Goal: Transaction & Acquisition: Purchase product/service

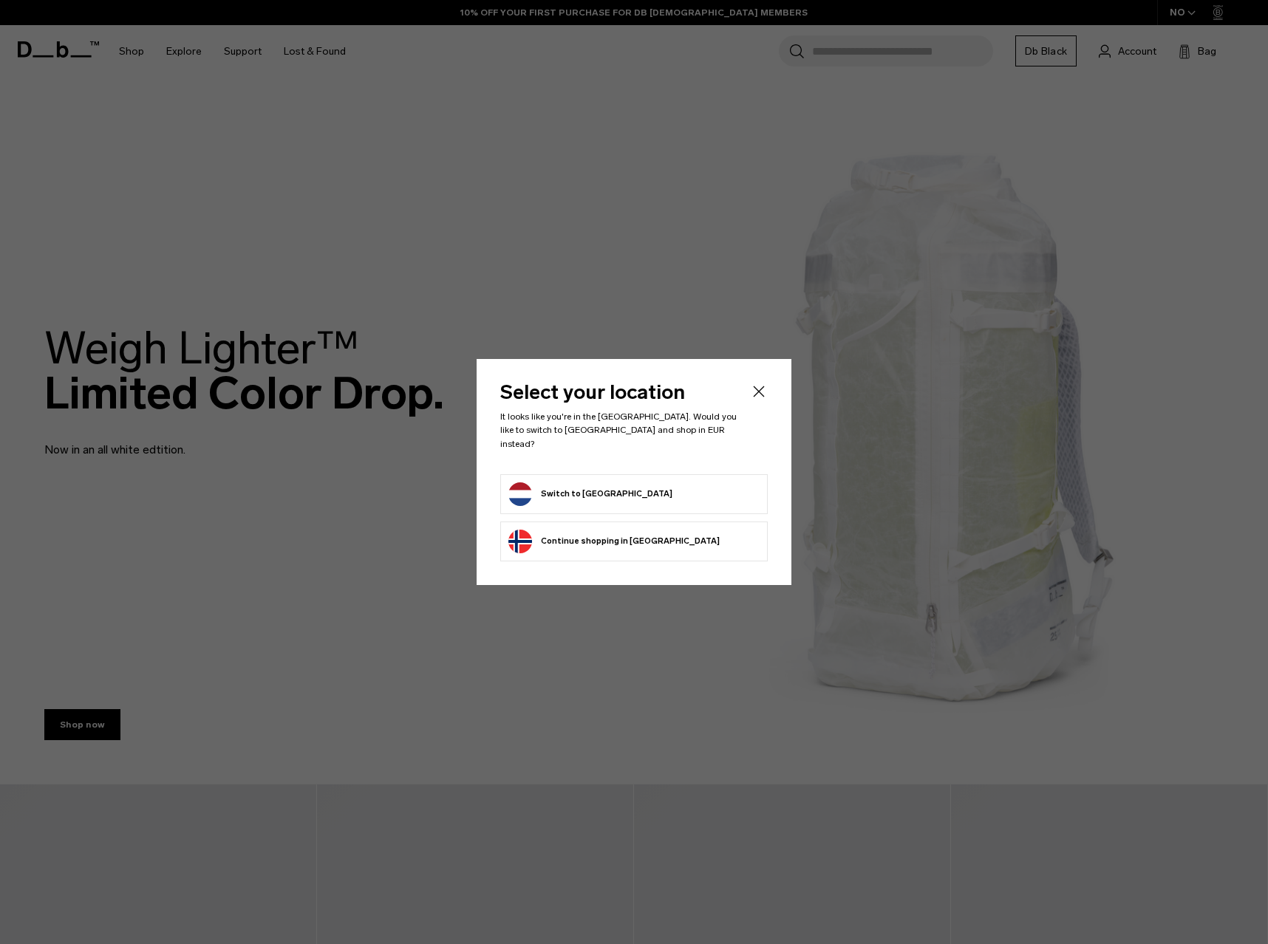
click at [653, 489] on form "Switch to Netherlands" at bounding box center [633, 495] width 251 height 24
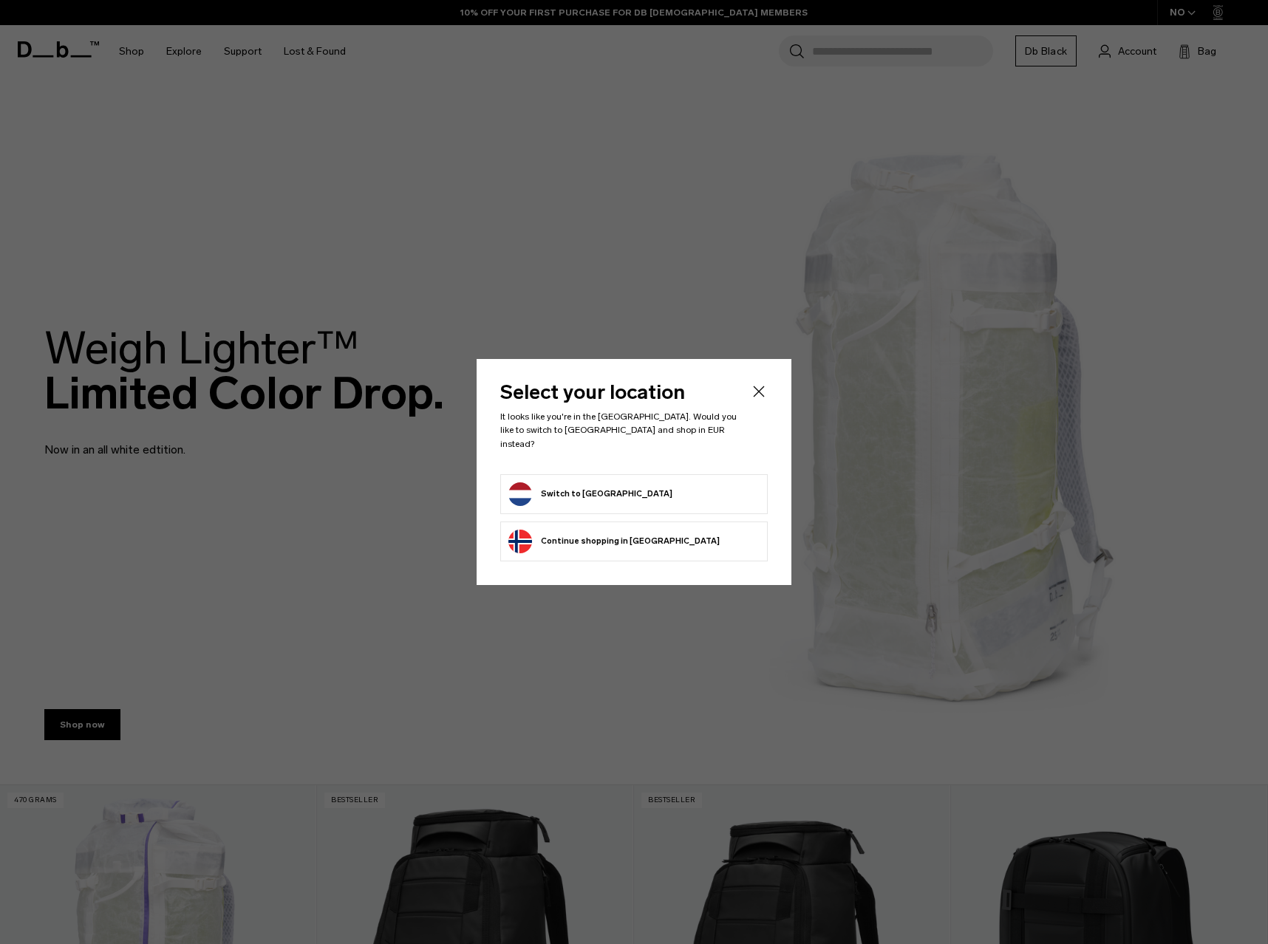
click at [557, 487] on button "Switch to Netherlands" at bounding box center [590, 495] width 164 height 24
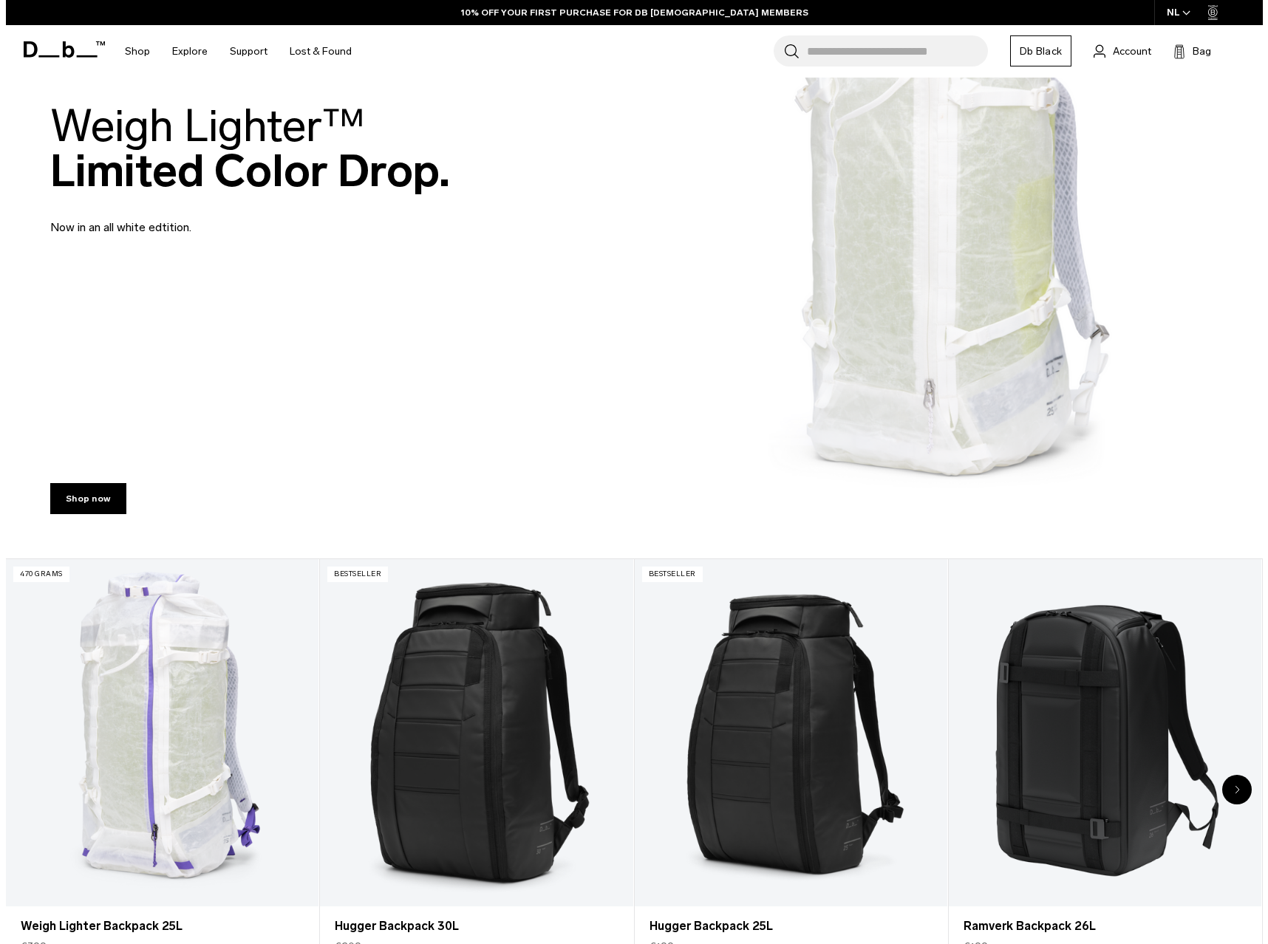
scroll to position [278, 0]
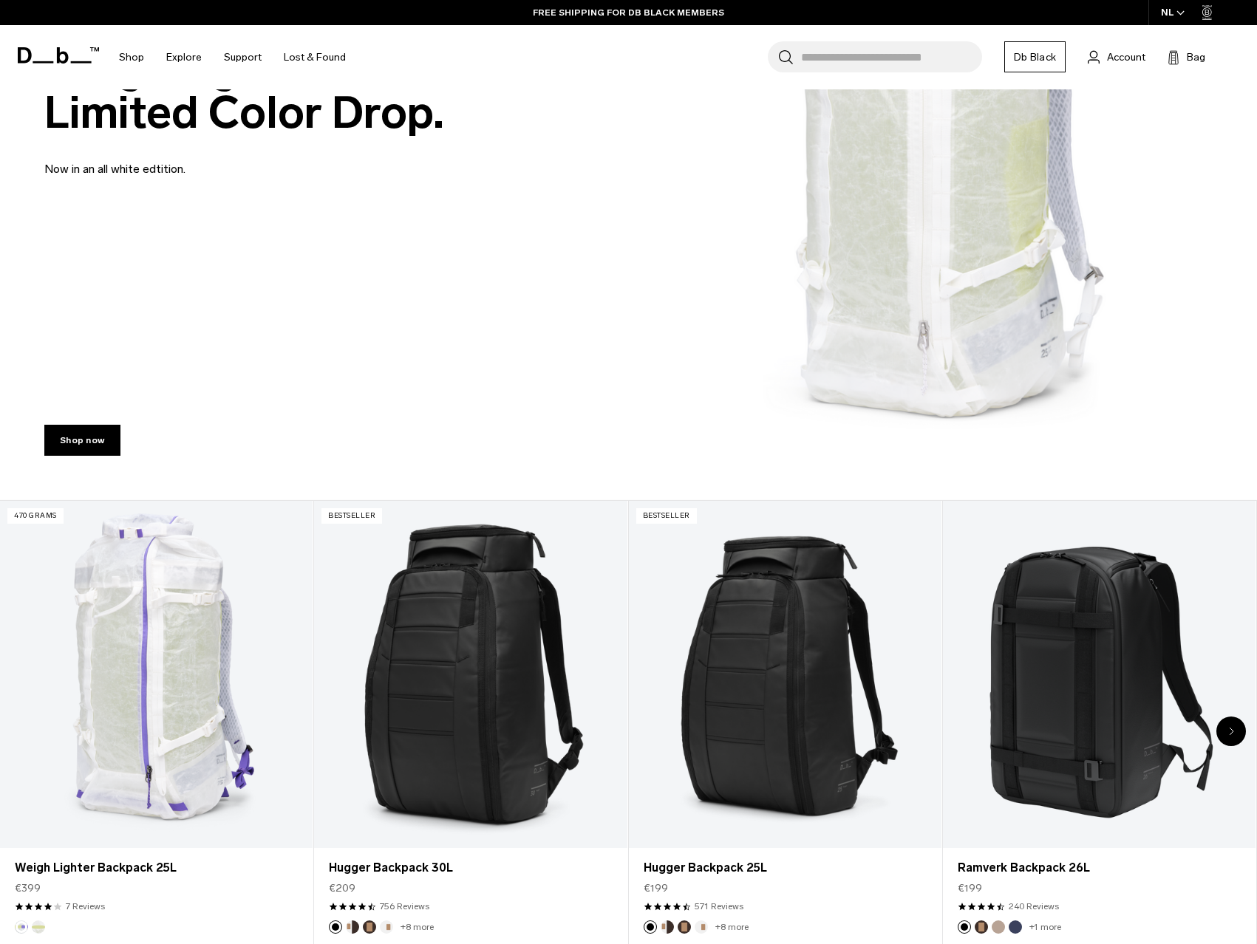
click at [904, 58] on input "Search for Bags, Luggage..." at bounding box center [891, 56] width 181 height 31
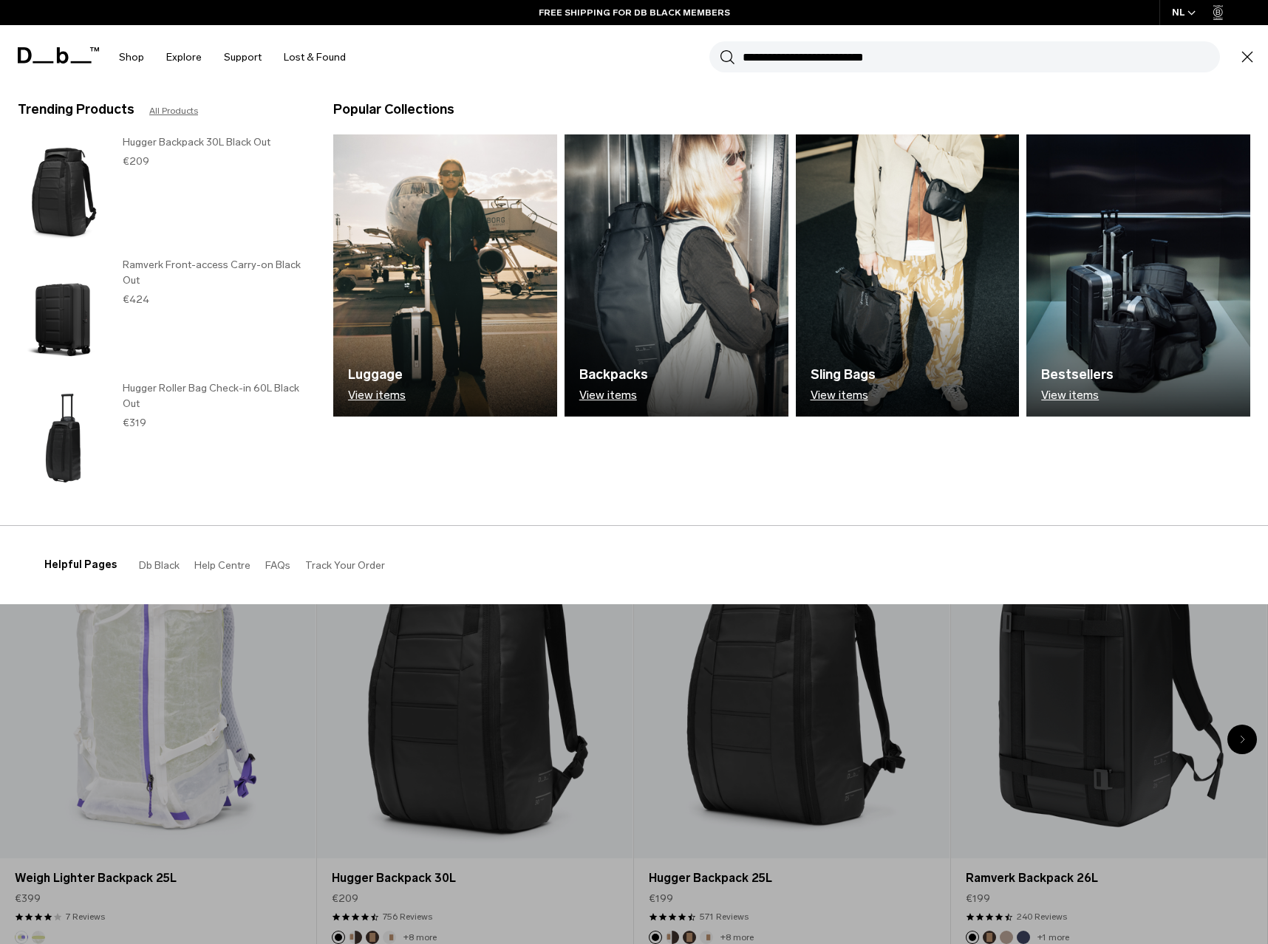
click at [160, 388] on h3 "Hugger Roller Bag Check-in 60L Black Out" at bounding box center [213, 396] width 181 height 31
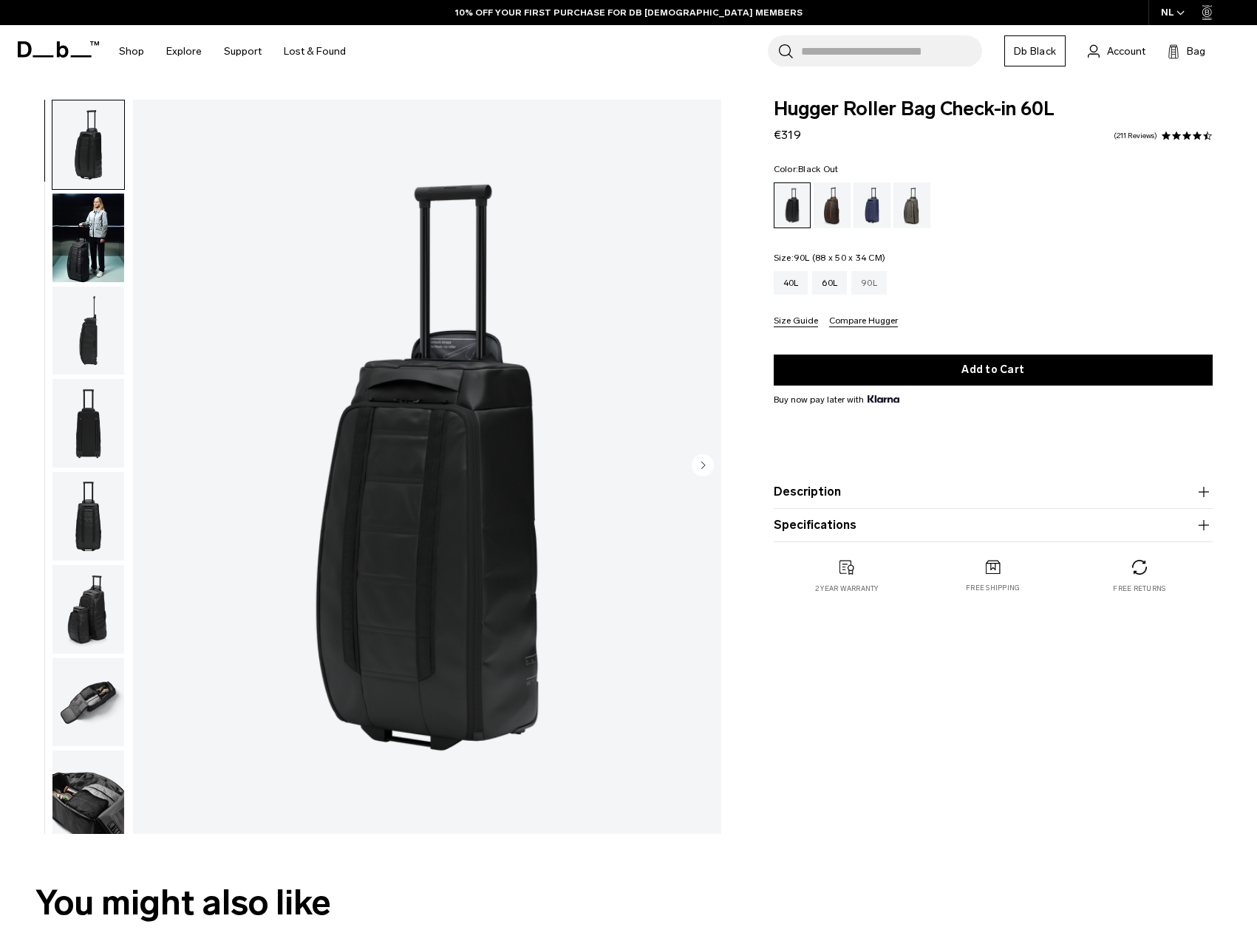
click at [876, 283] on div "90L" at bounding box center [868, 283] width 35 height 24
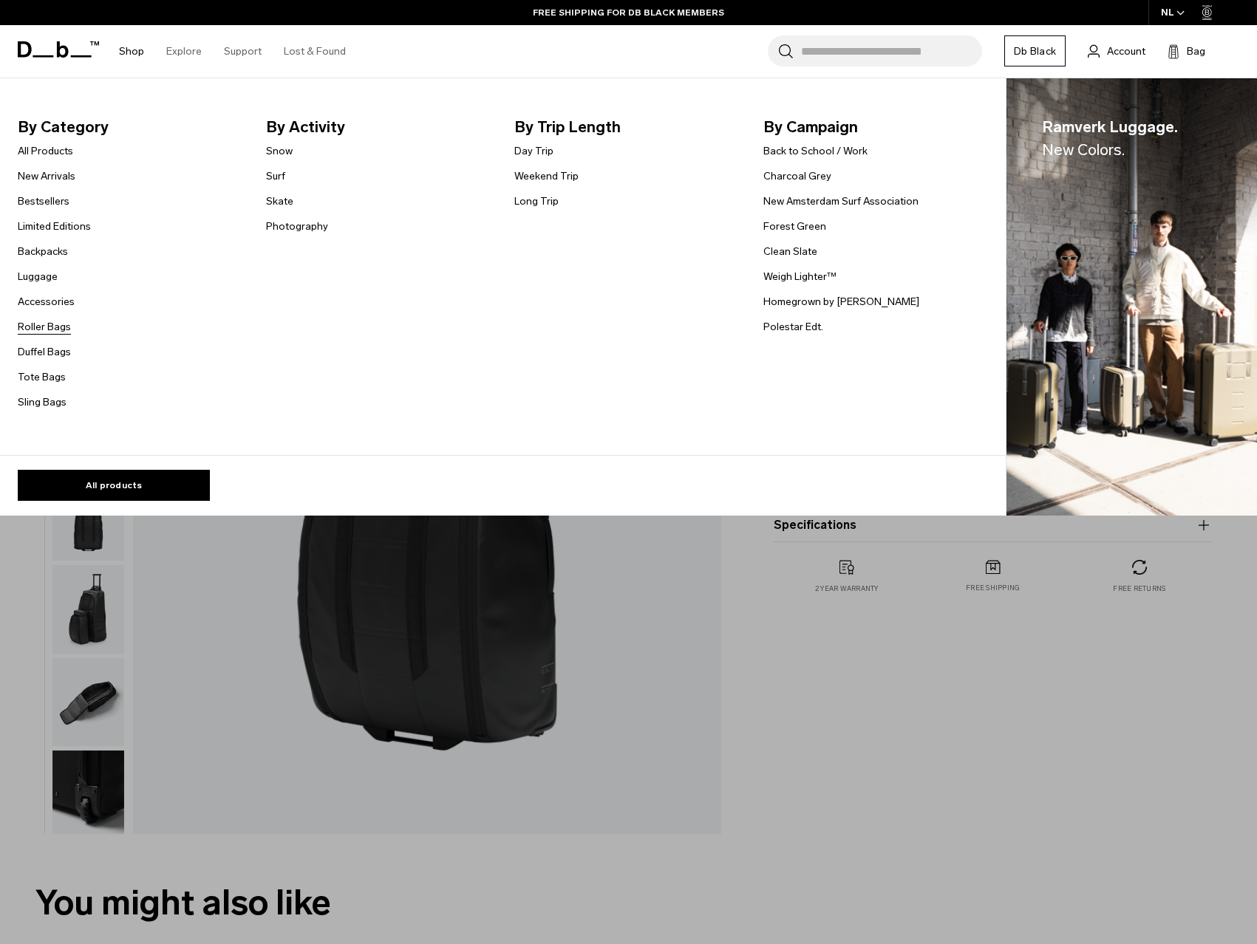
click at [44, 330] on link "Roller Bags" at bounding box center [44, 327] width 53 height 16
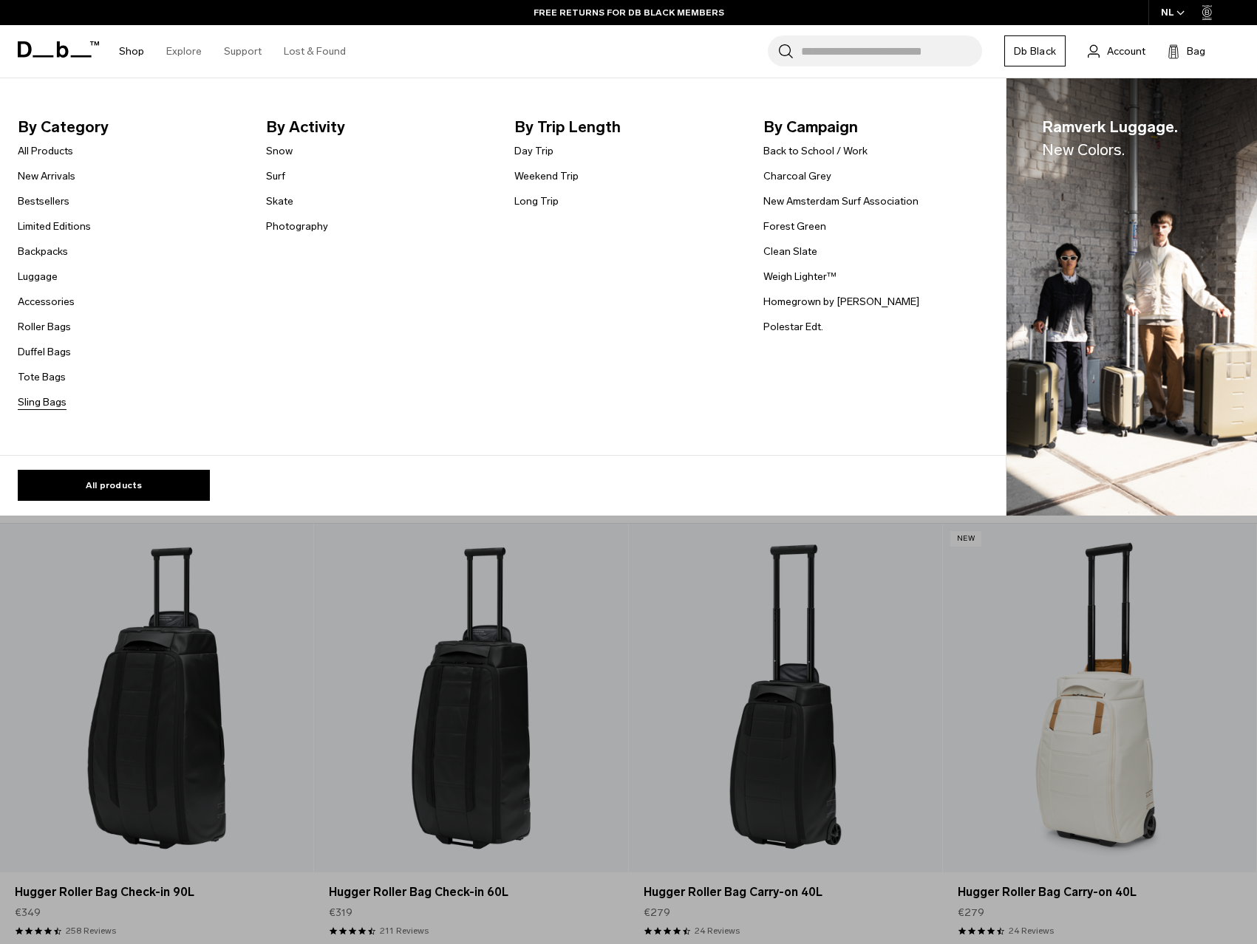
click at [42, 401] on link "Sling Bags" at bounding box center [42, 403] width 49 height 16
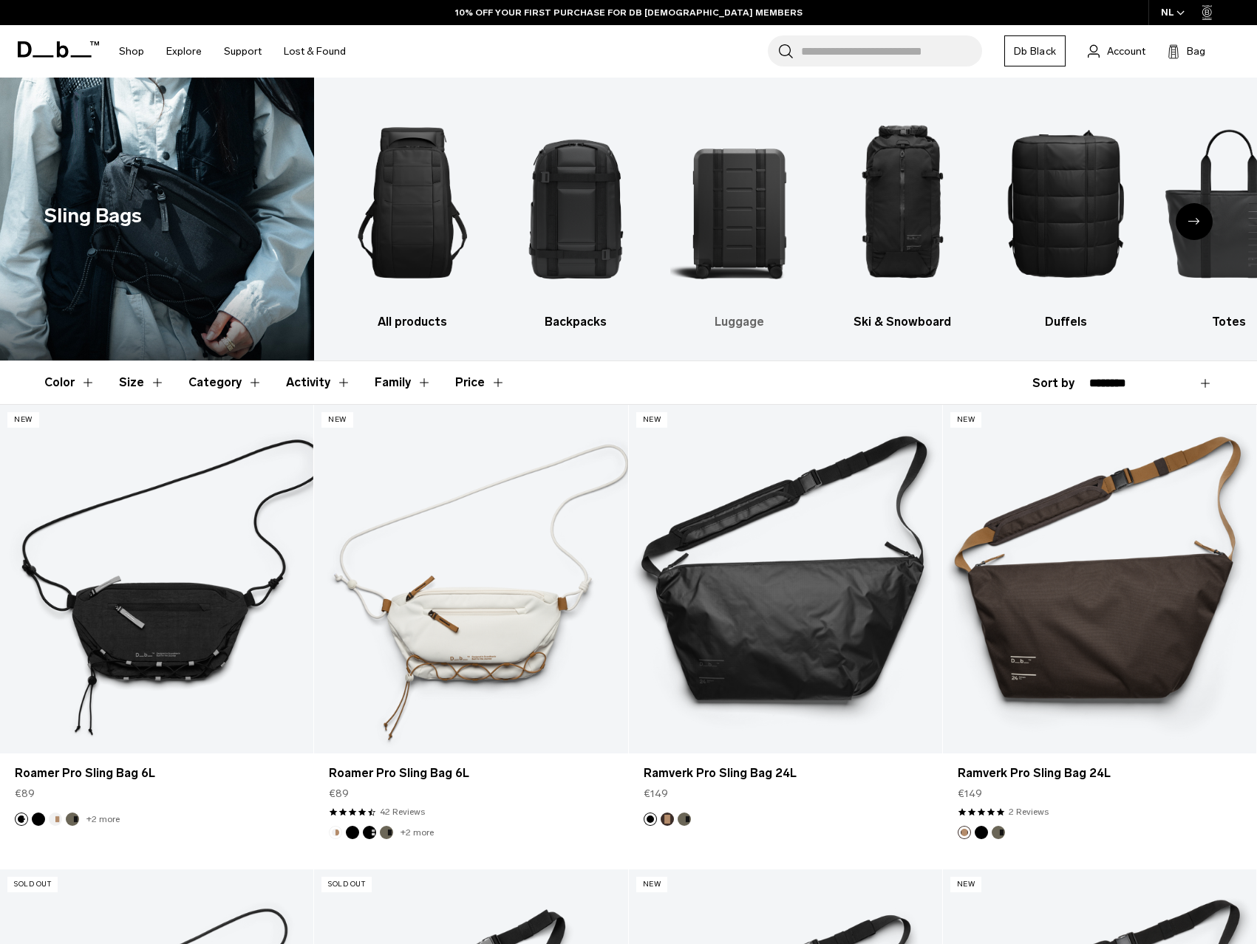
click at [733, 215] on img "3 / 10" at bounding box center [738, 203] width 137 height 206
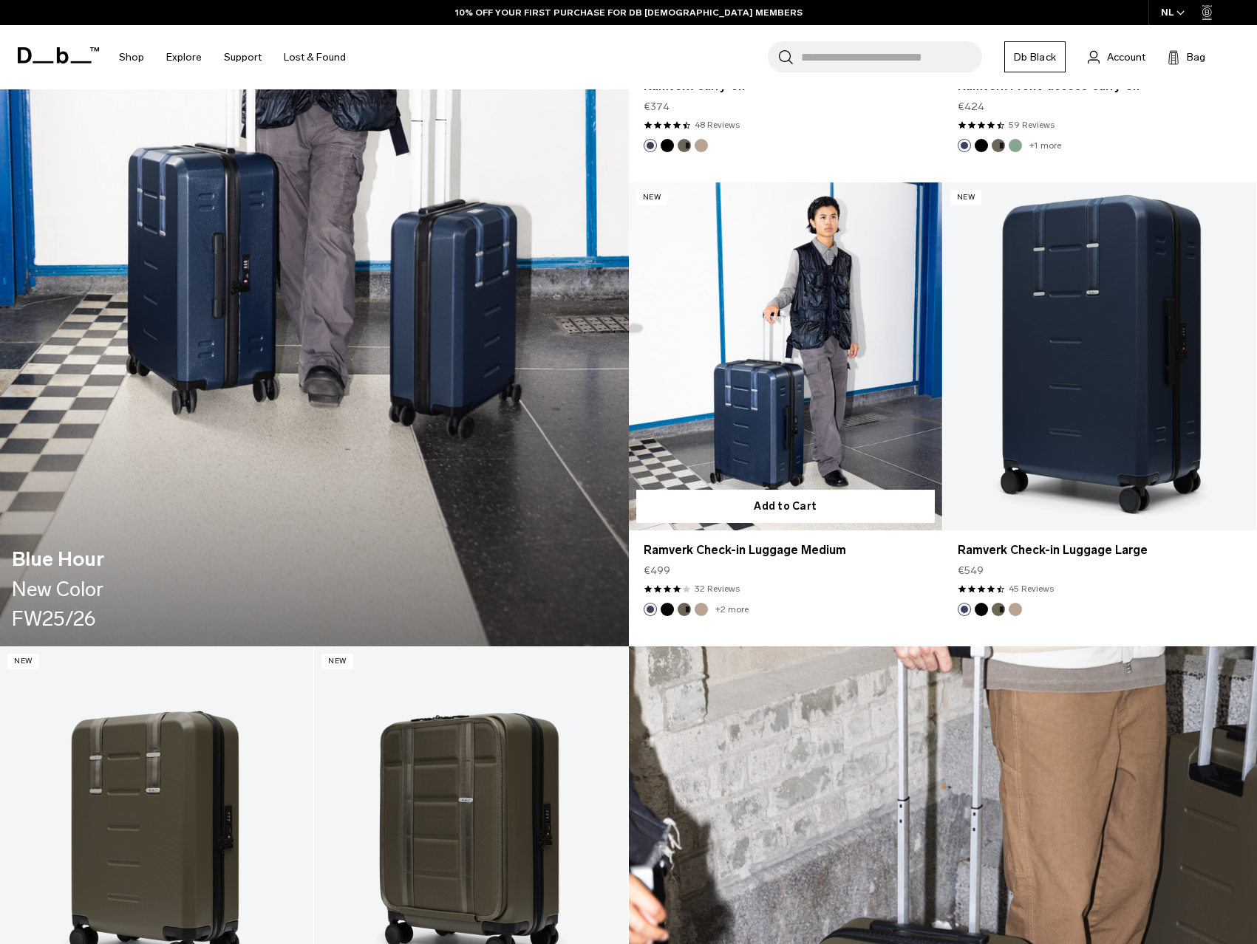
scroll to position [1701, 0]
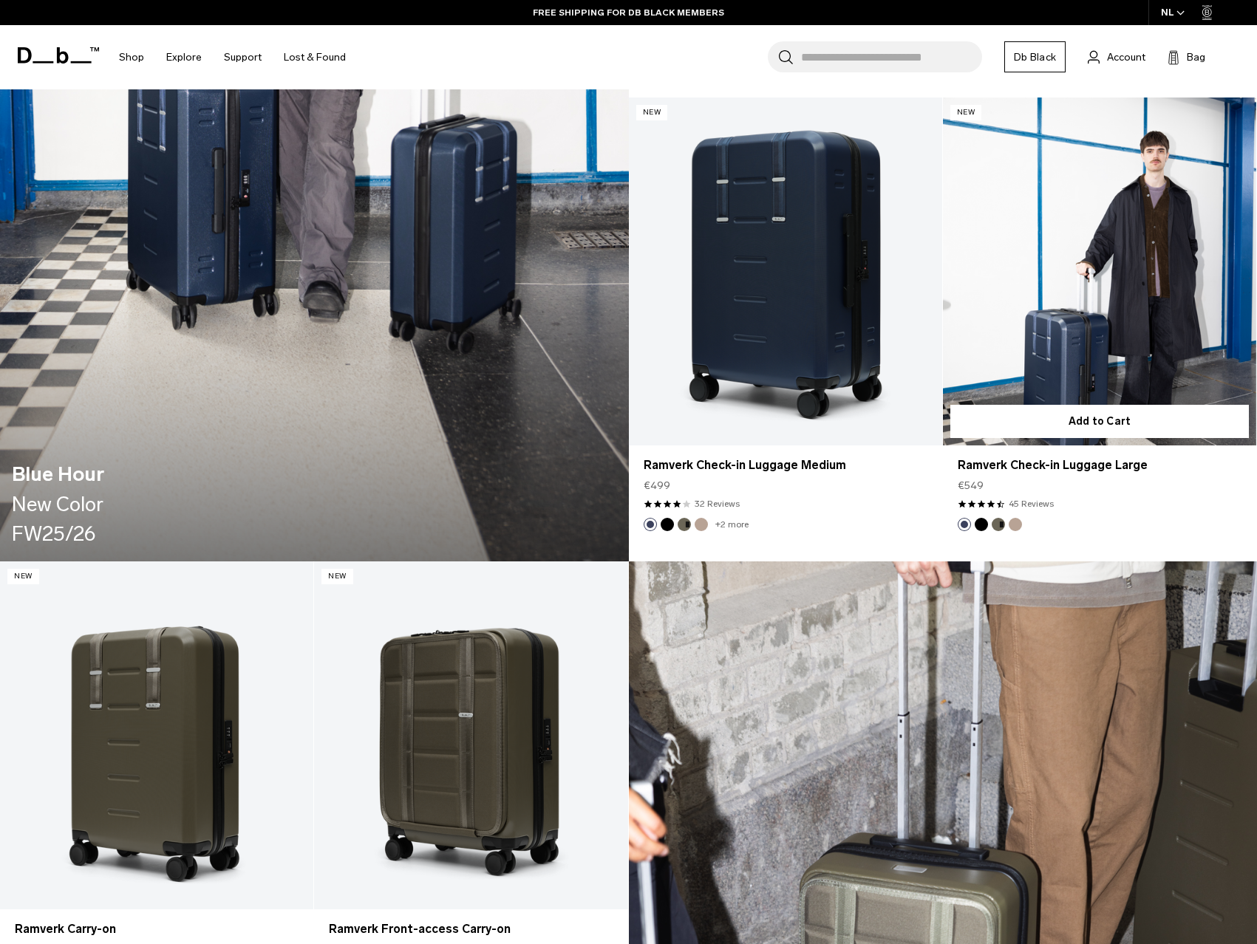
click at [1104, 296] on link "Ramverk Check-in Luggage Large" at bounding box center [1099, 272] width 313 height 348
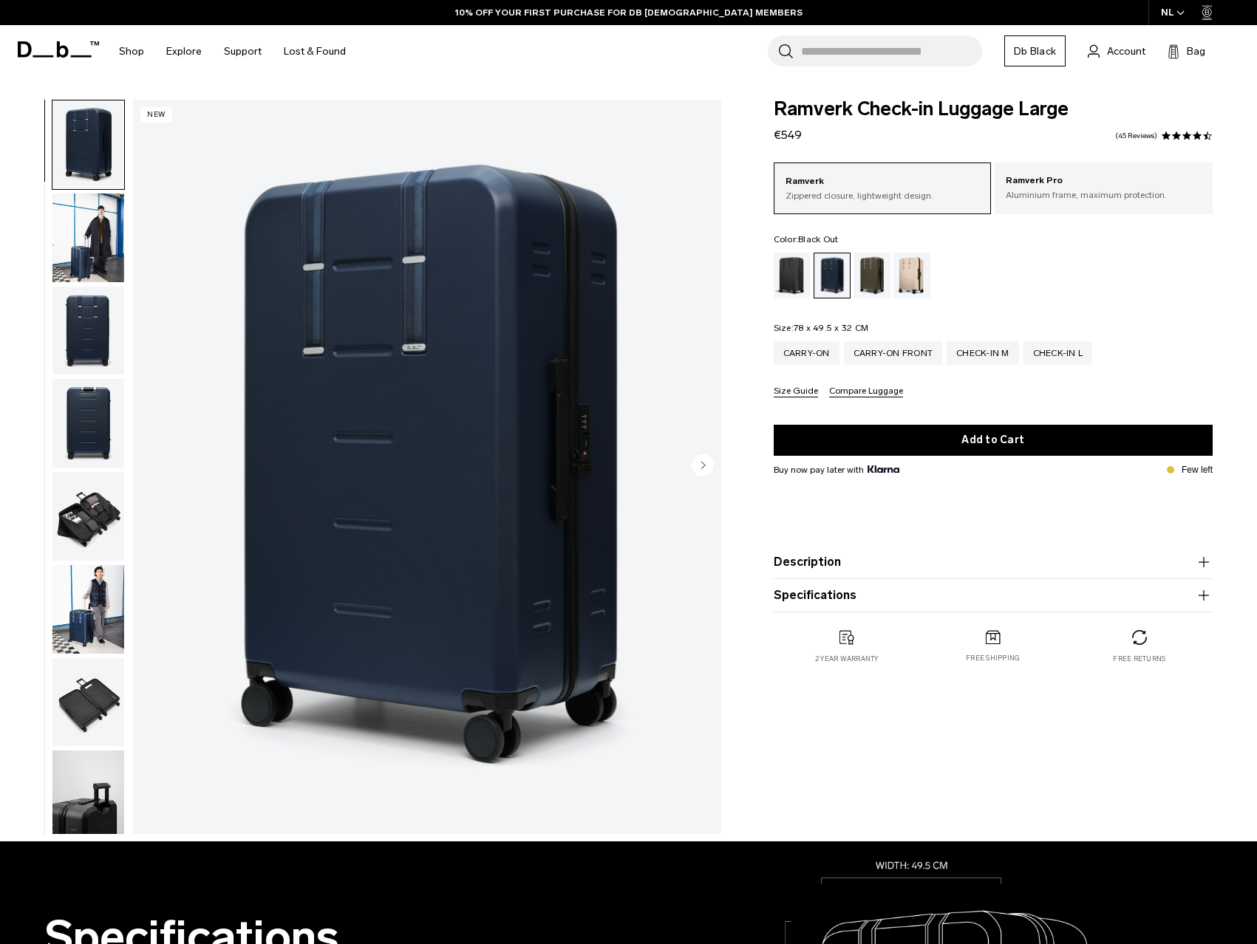
click at [796, 281] on div "Black Out" at bounding box center [793, 276] width 38 height 46
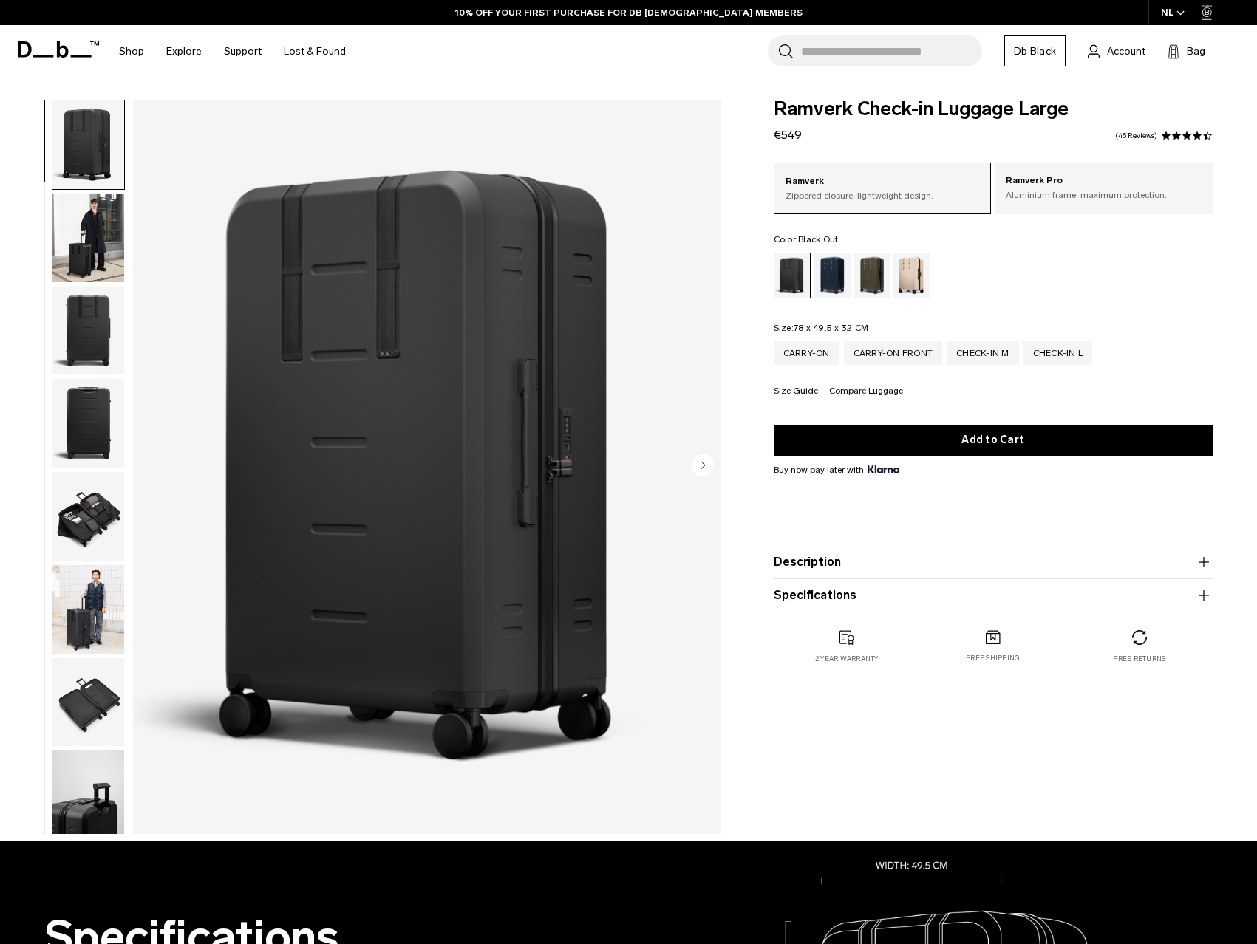
click at [702, 467] on icon "Next slide" at bounding box center [703, 465] width 4 height 7
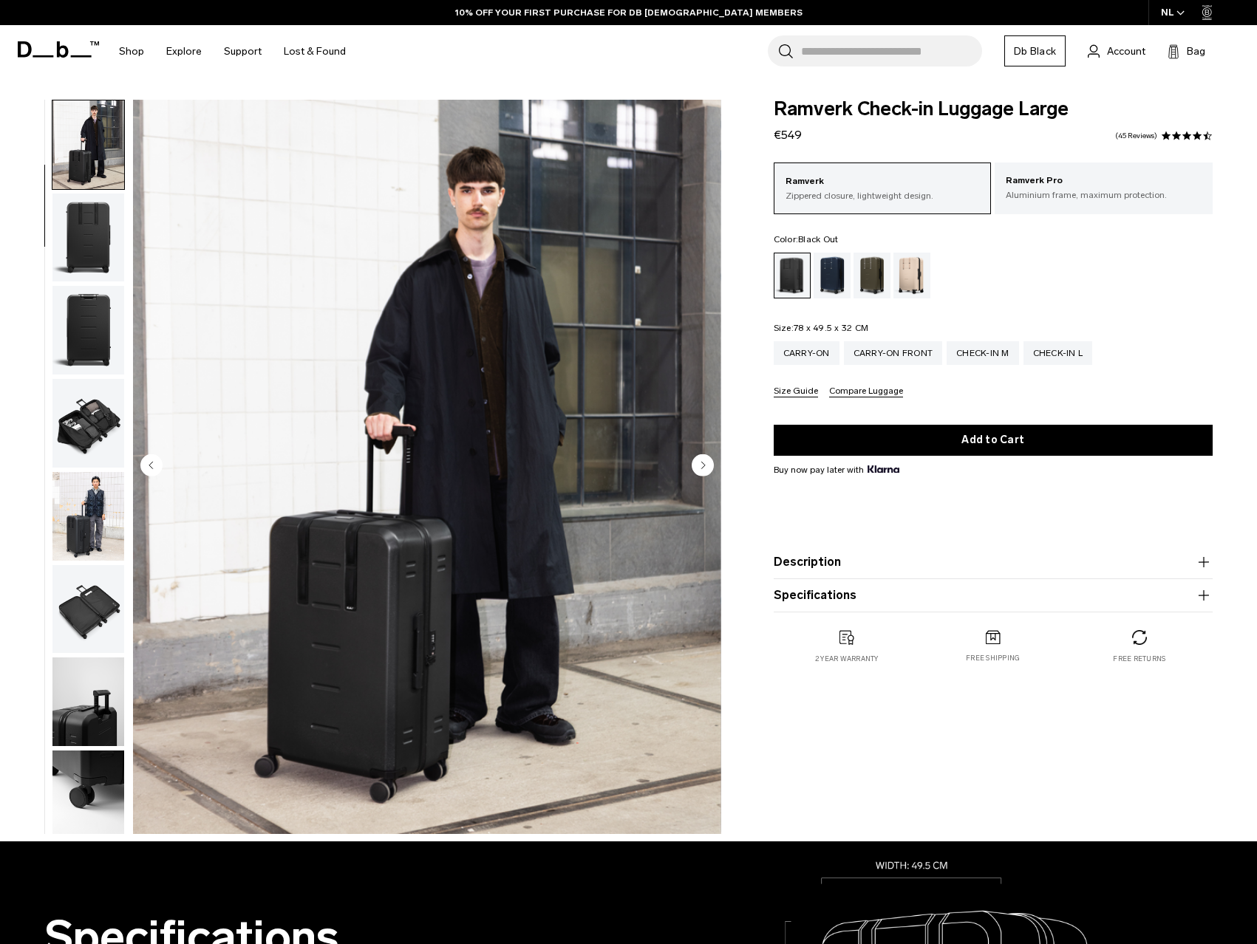
click at [702, 467] on icon "Next slide" at bounding box center [703, 465] width 4 height 7
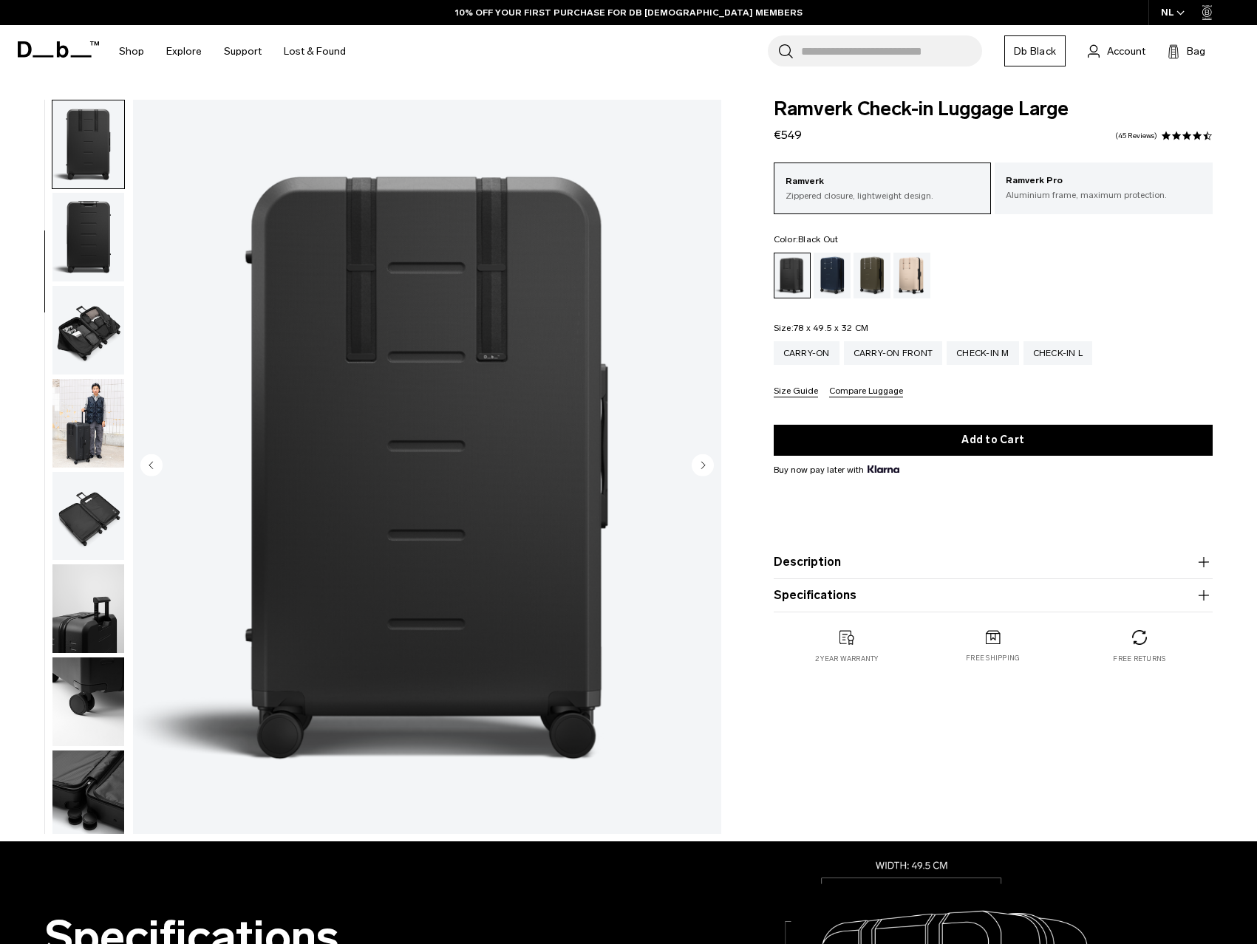
click at [702, 467] on icon "Next slide" at bounding box center [703, 465] width 4 height 7
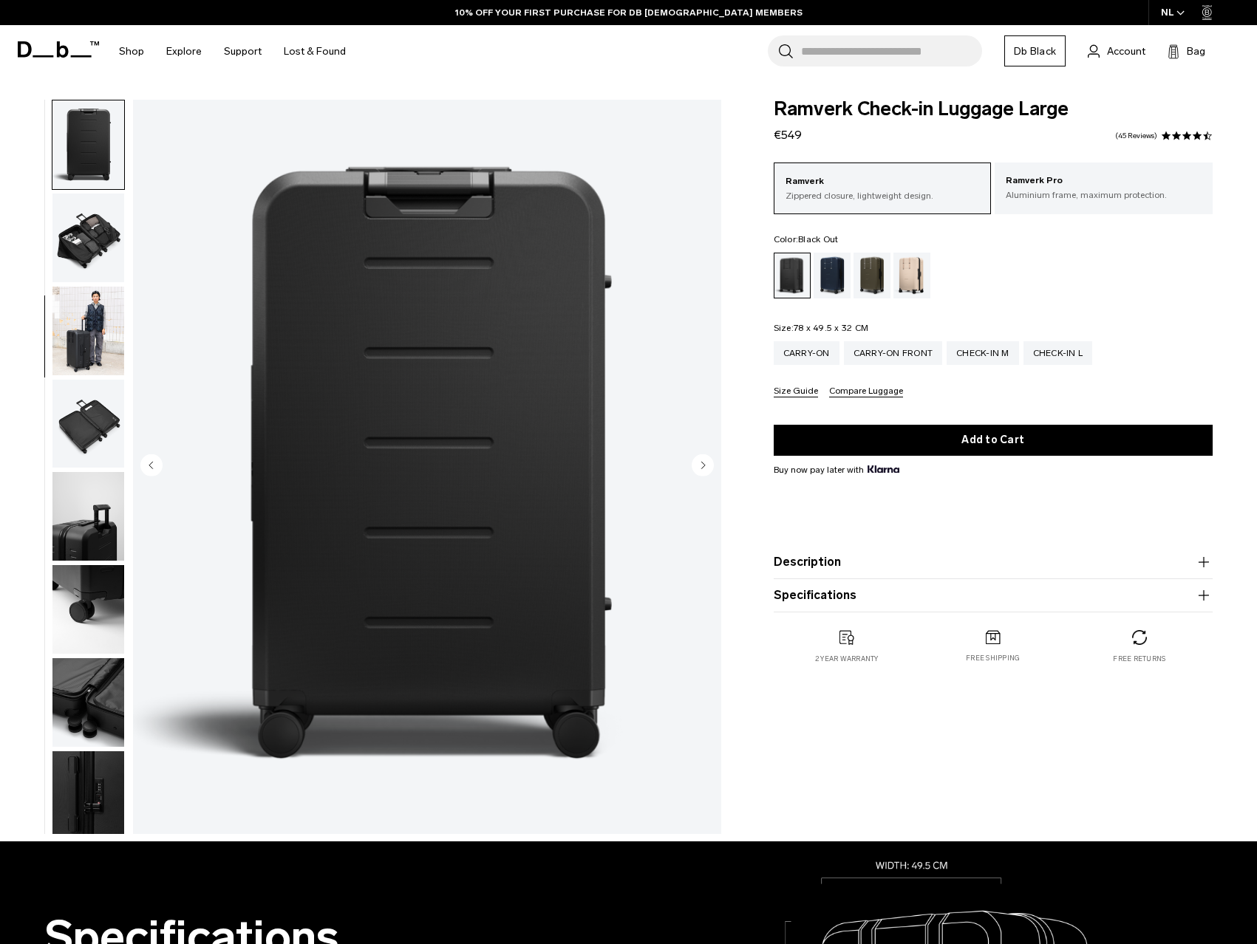
click at [702, 467] on icon "Next slide" at bounding box center [703, 465] width 4 height 7
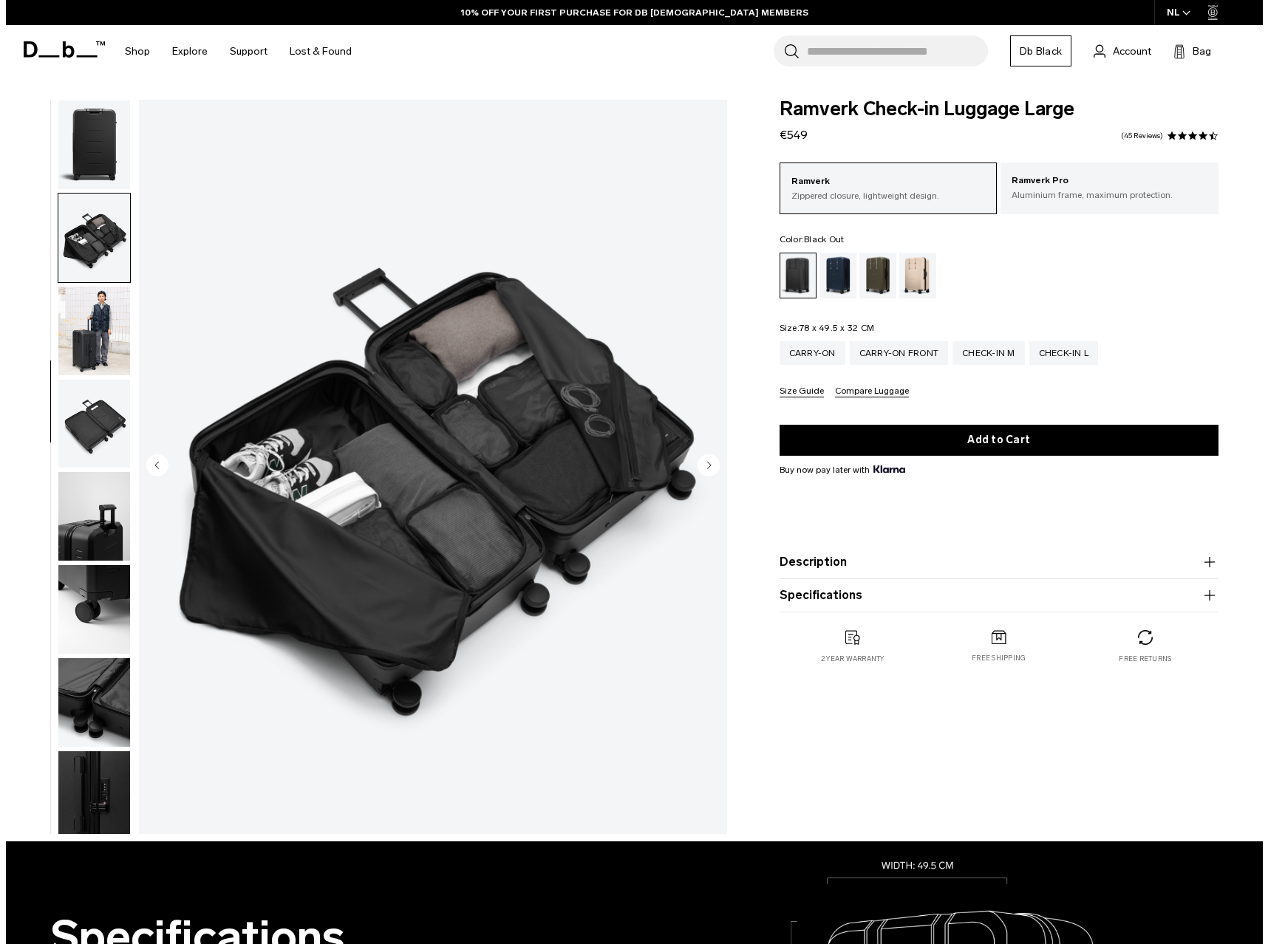
scroll to position [285, 0]
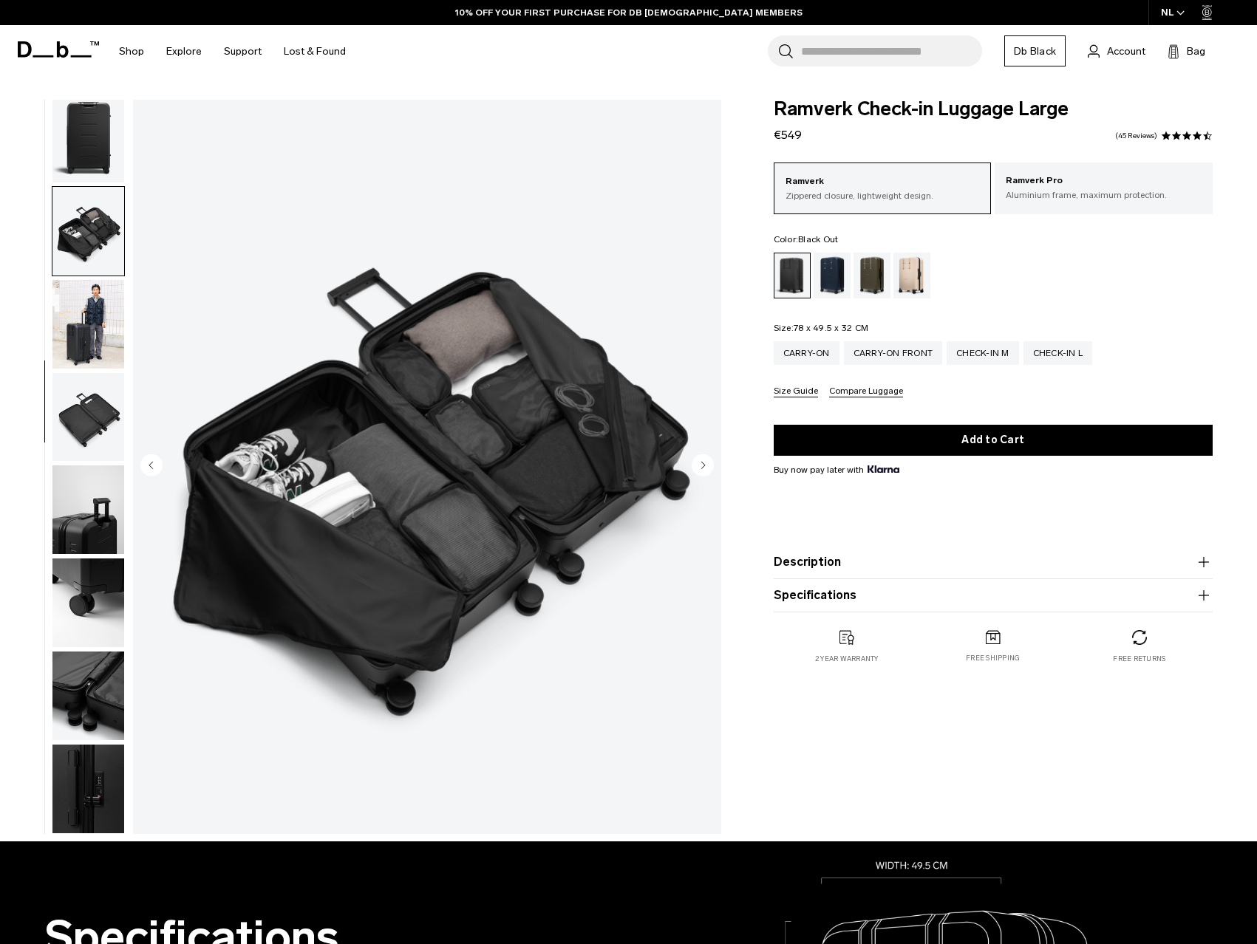
click at [702, 467] on icon "Next slide" at bounding box center [703, 465] width 4 height 7
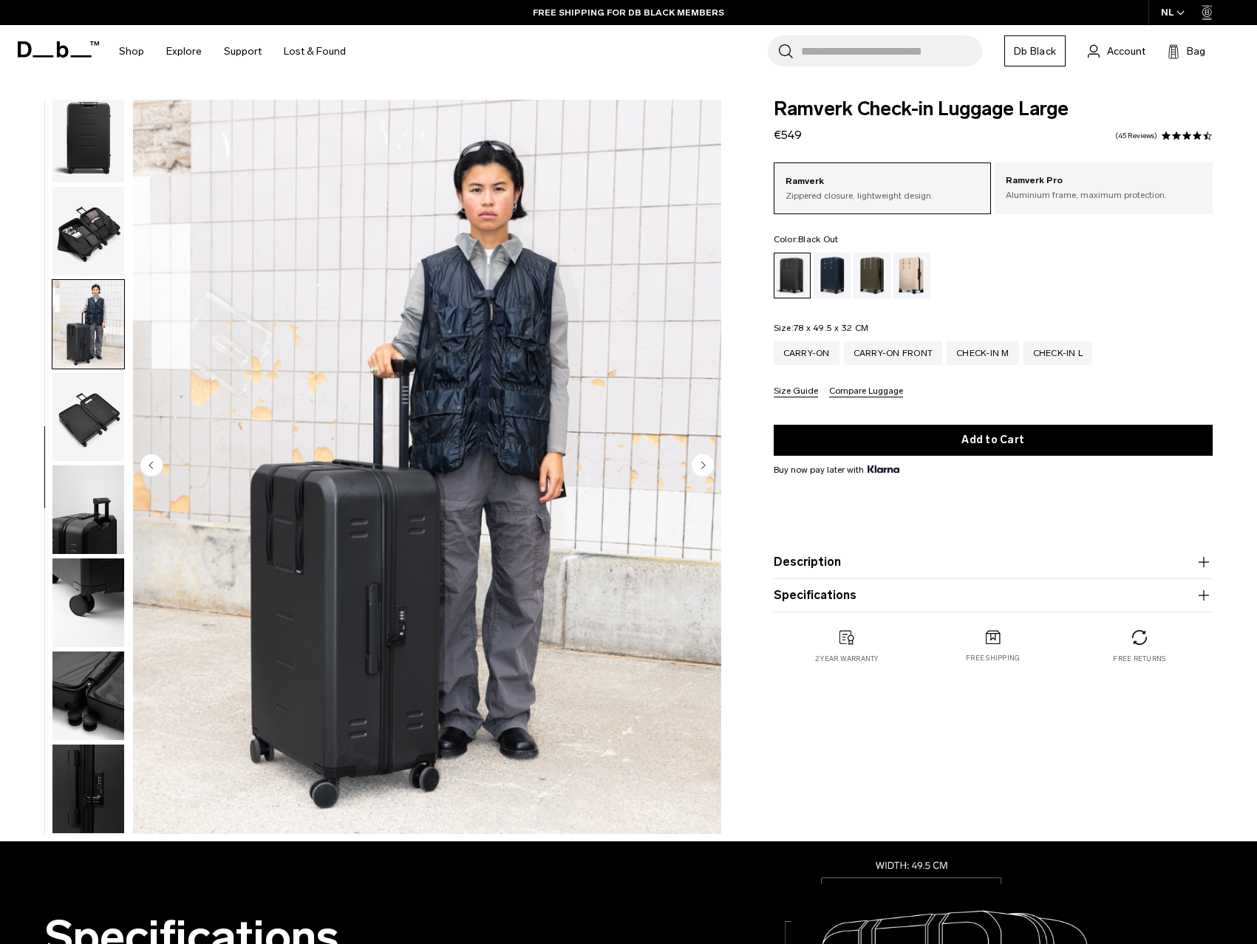
click at [702, 467] on icon "Next slide" at bounding box center [703, 465] width 4 height 7
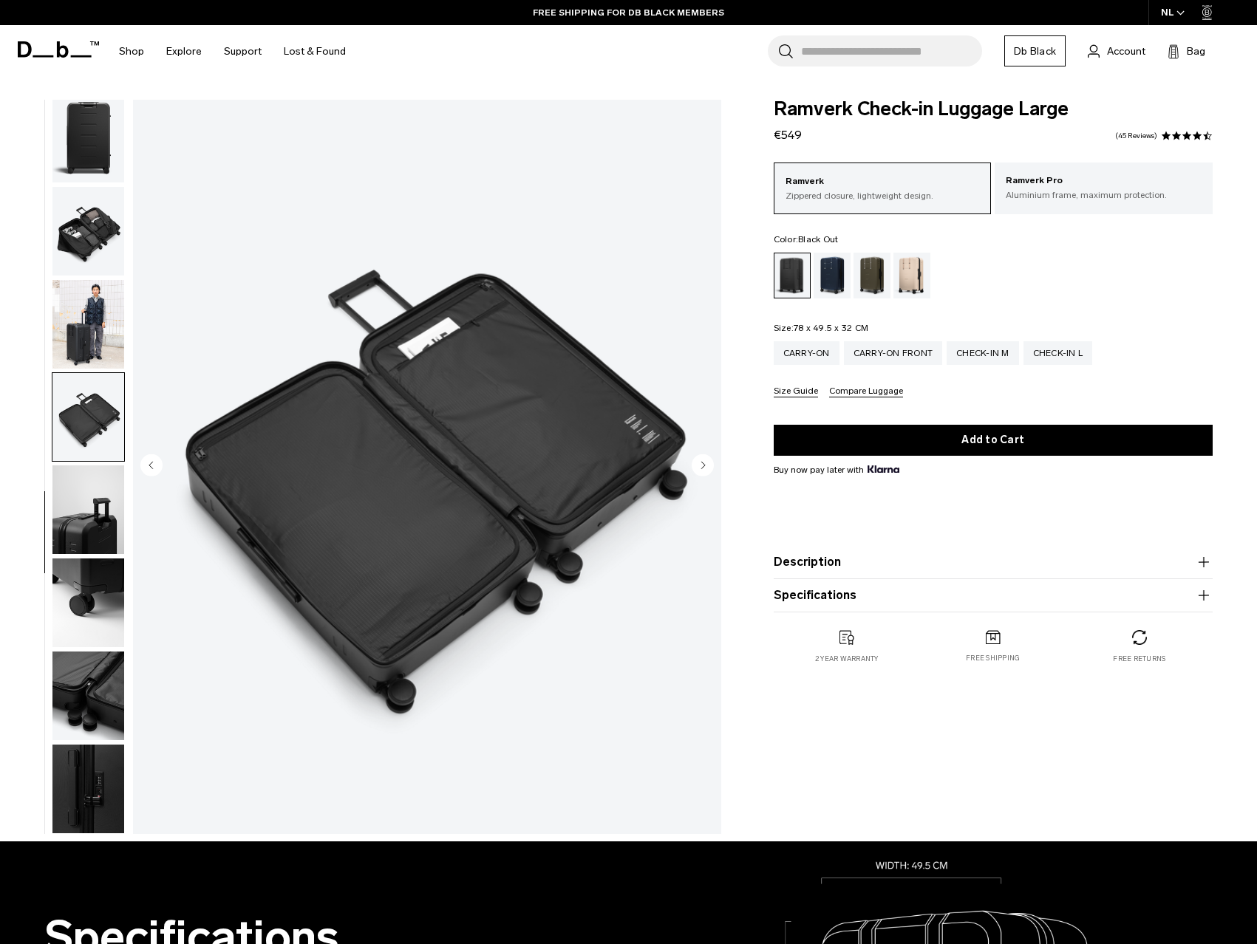
click at [702, 466] on icon "Next slide" at bounding box center [703, 465] width 4 height 7
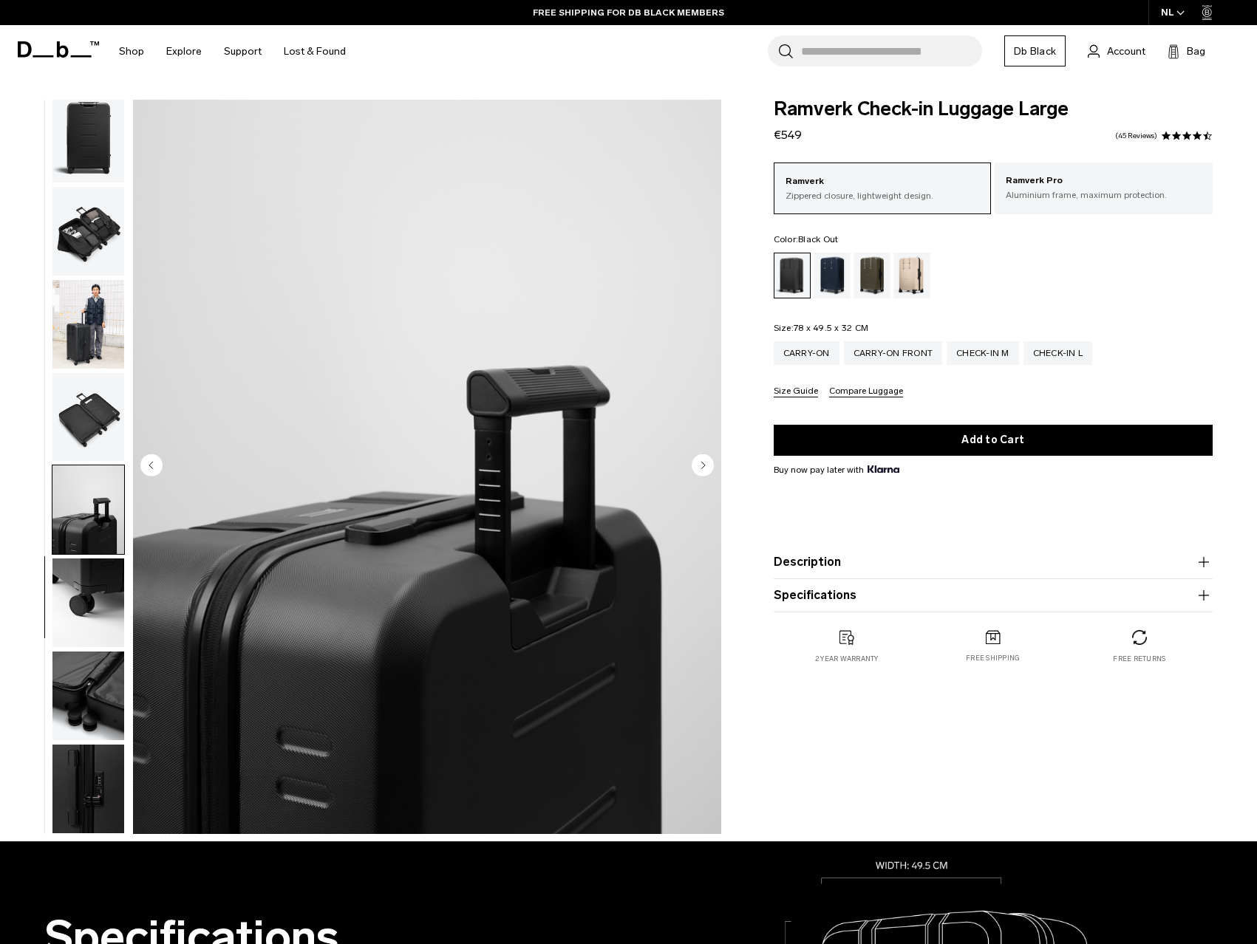
click at [702, 466] on icon "Next slide" at bounding box center [703, 465] width 4 height 7
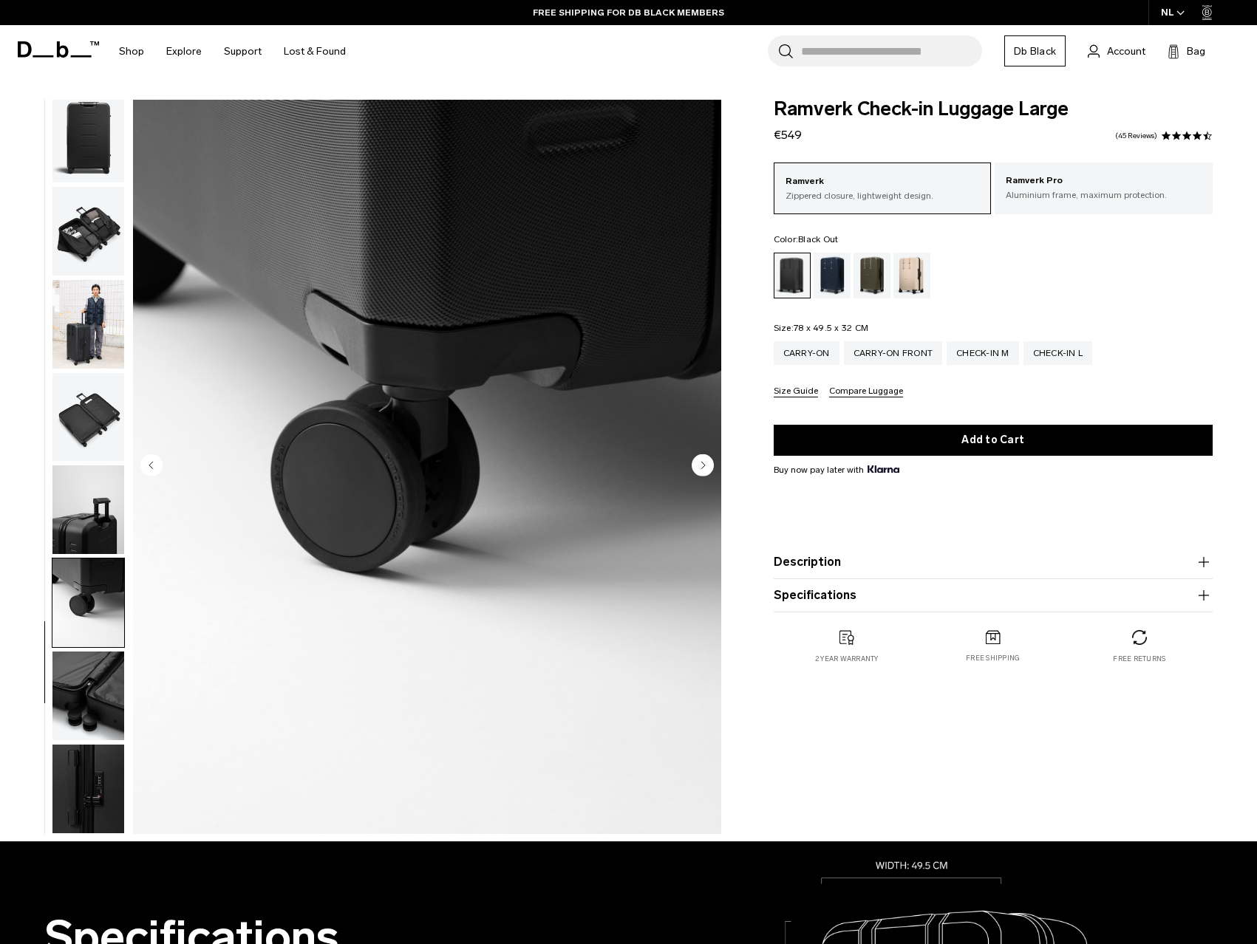
click at [702, 466] on icon "Next slide" at bounding box center [703, 465] width 4 height 7
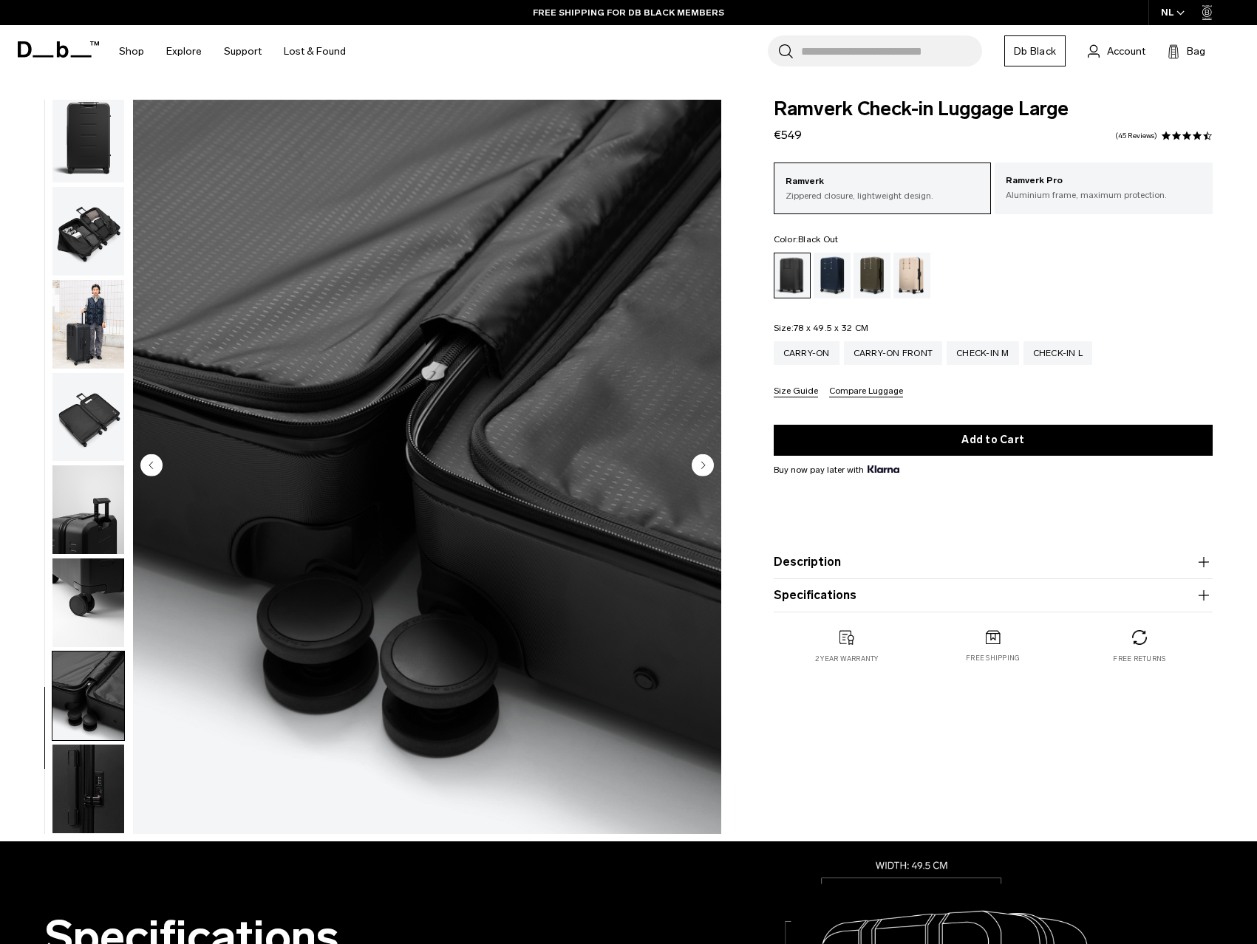
click at [702, 466] on icon "Next slide" at bounding box center [703, 465] width 4 height 7
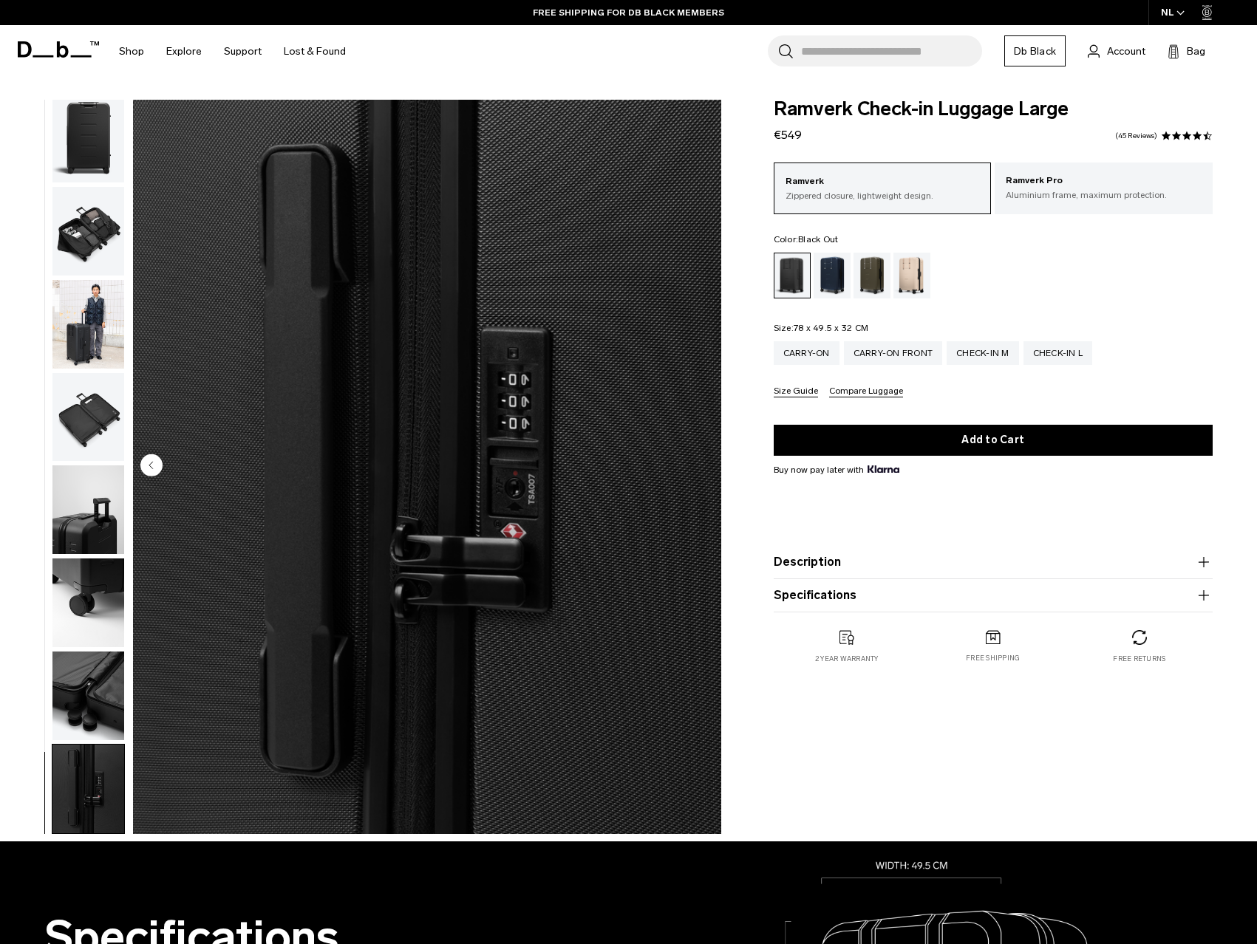
click at [702, 466] on img "11 / 11" at bounding box center [427, 467] width 588 height 735
click at [154, 465] on circle "Previous slide" at bounding box center [151, 465] width 22 height 22
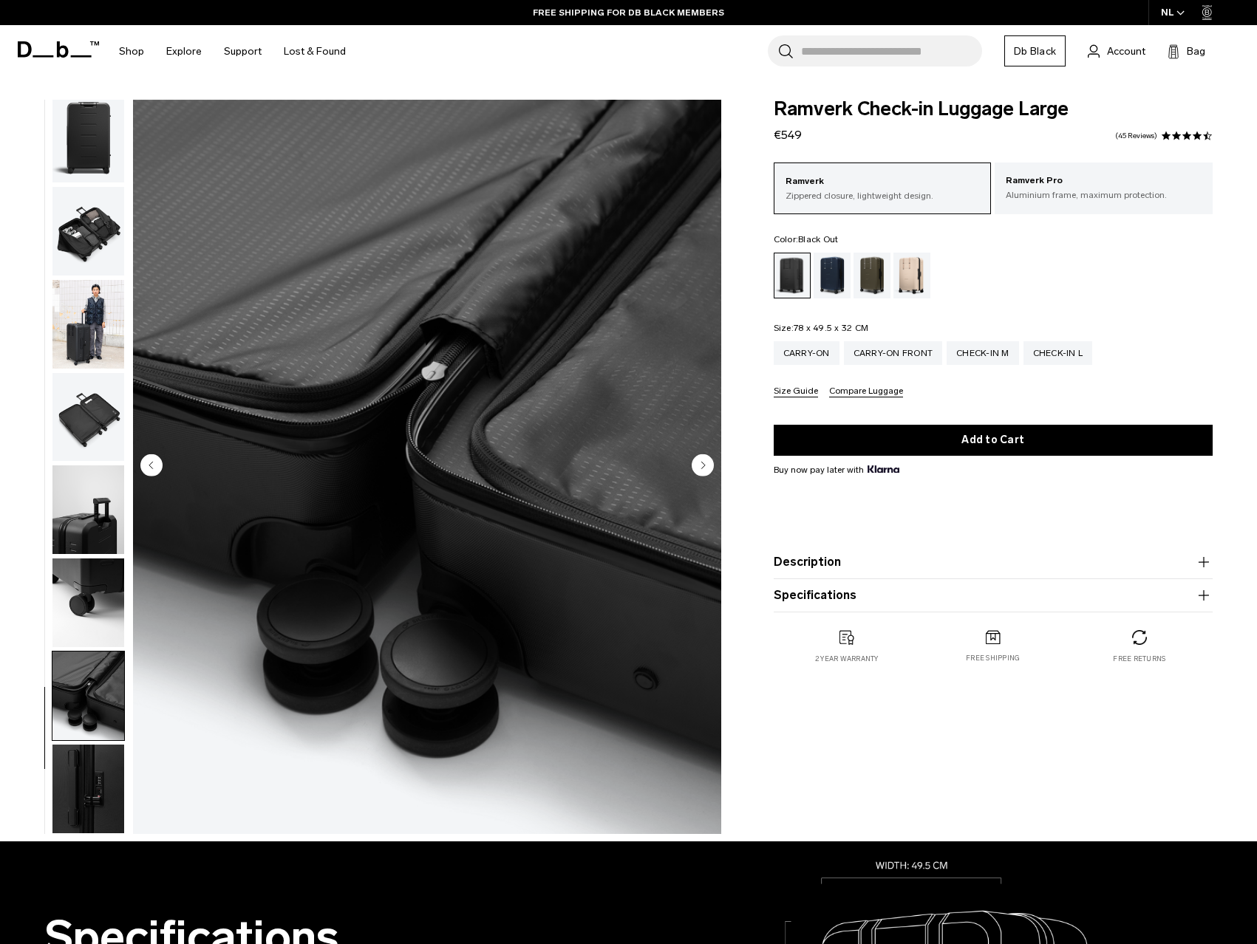
click at [154, 465] on circle "Previous slide" at bounding box center [151, 465] width 22 height 22
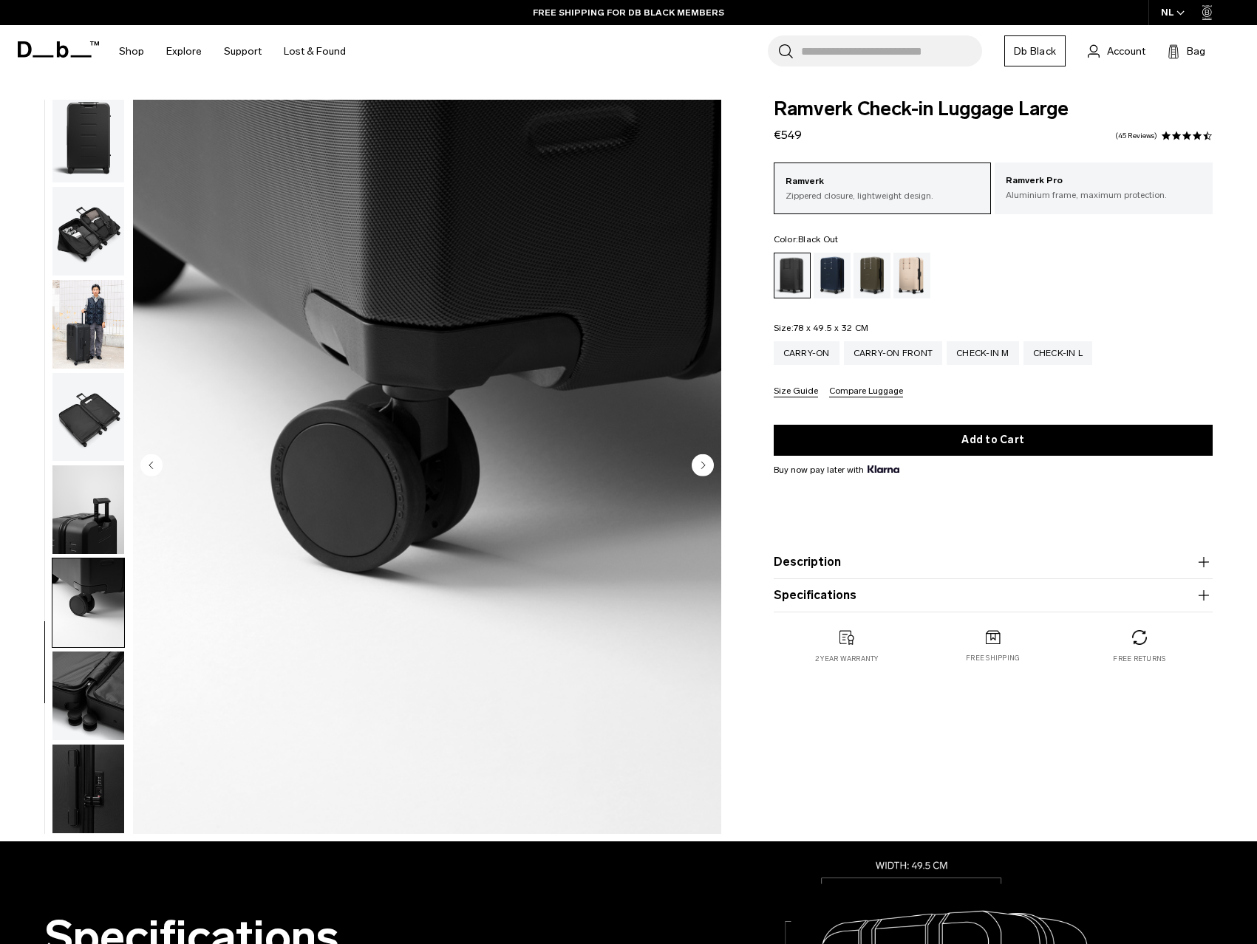
click at [154, 465] on circle "Previous slide" at bounding box center [151, 465] width 22 height 22
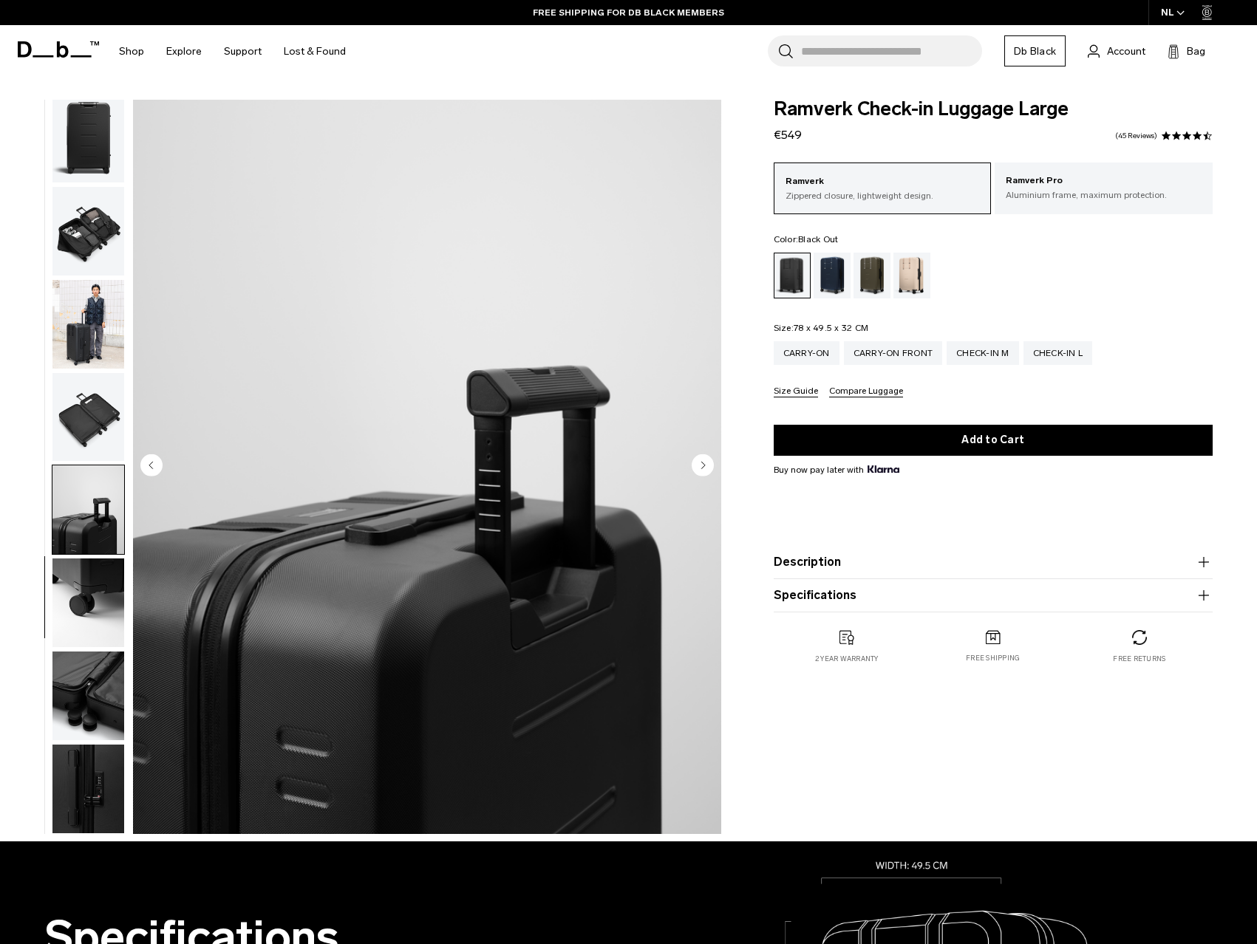
click at [154, 465] on circle "Previous slide" at bounding box center [151, 465] width 22 height 22
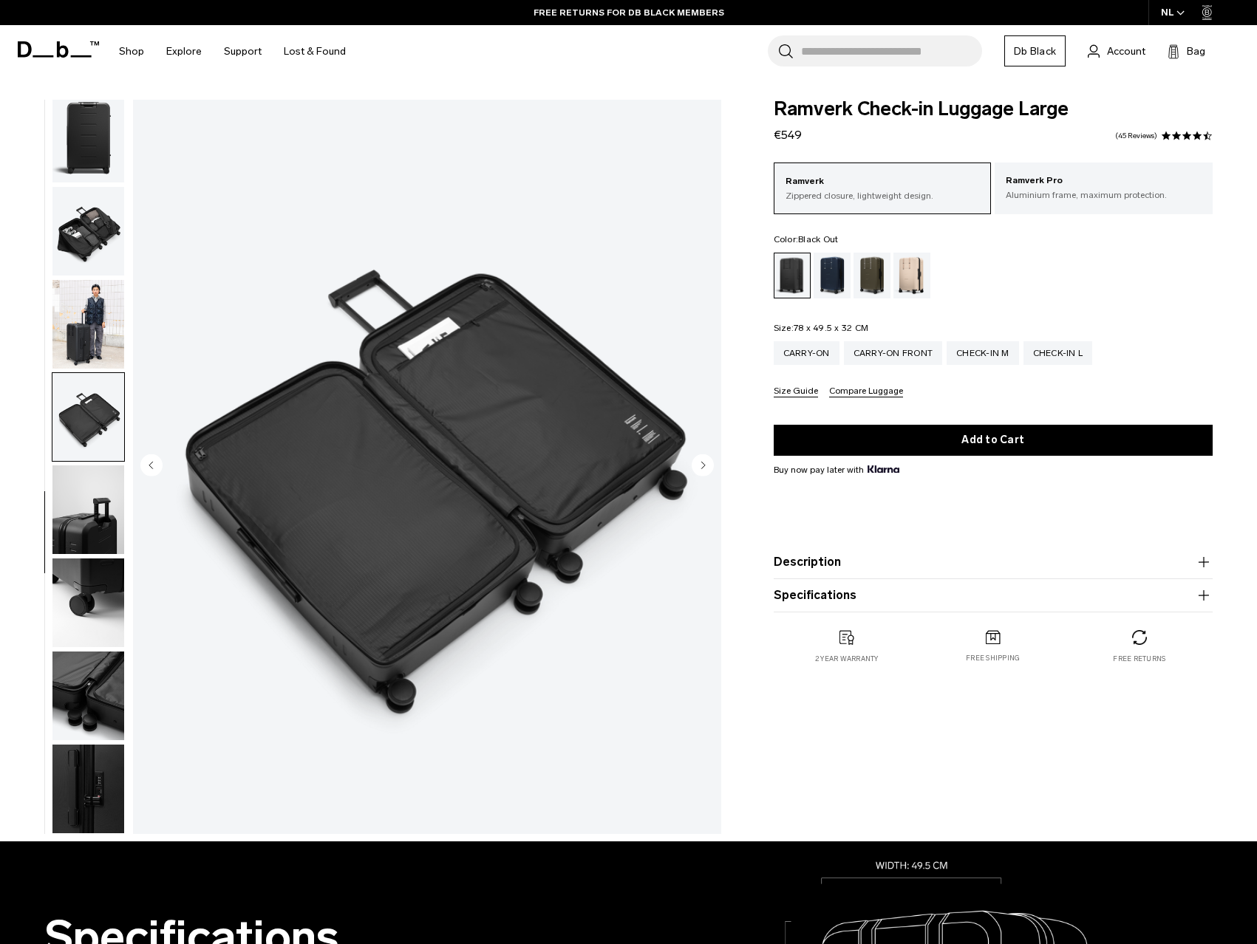
click at [89, 322] on img "button" at bounding box center [88, 324] width 72 height 89
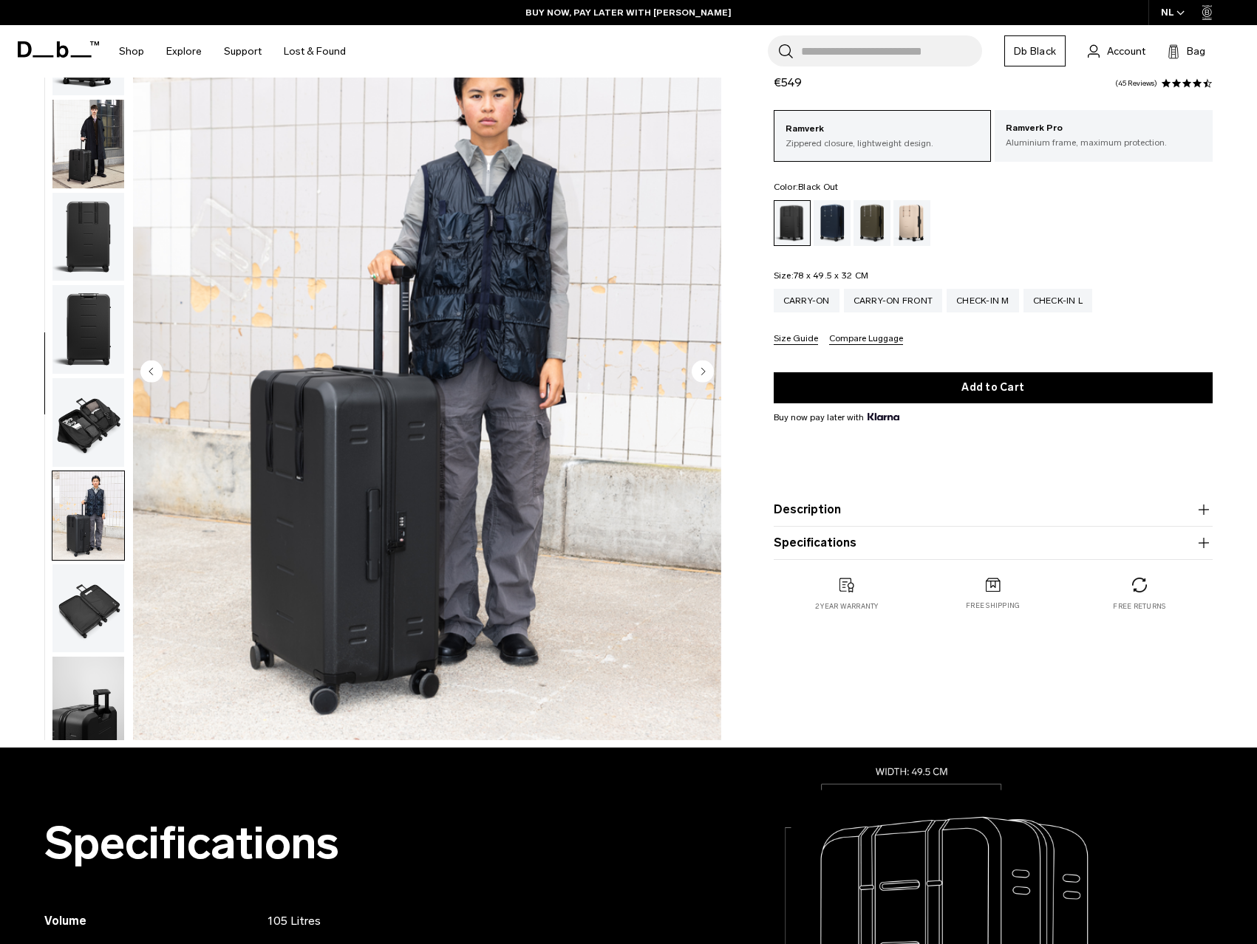
scroll to position [0, 0]
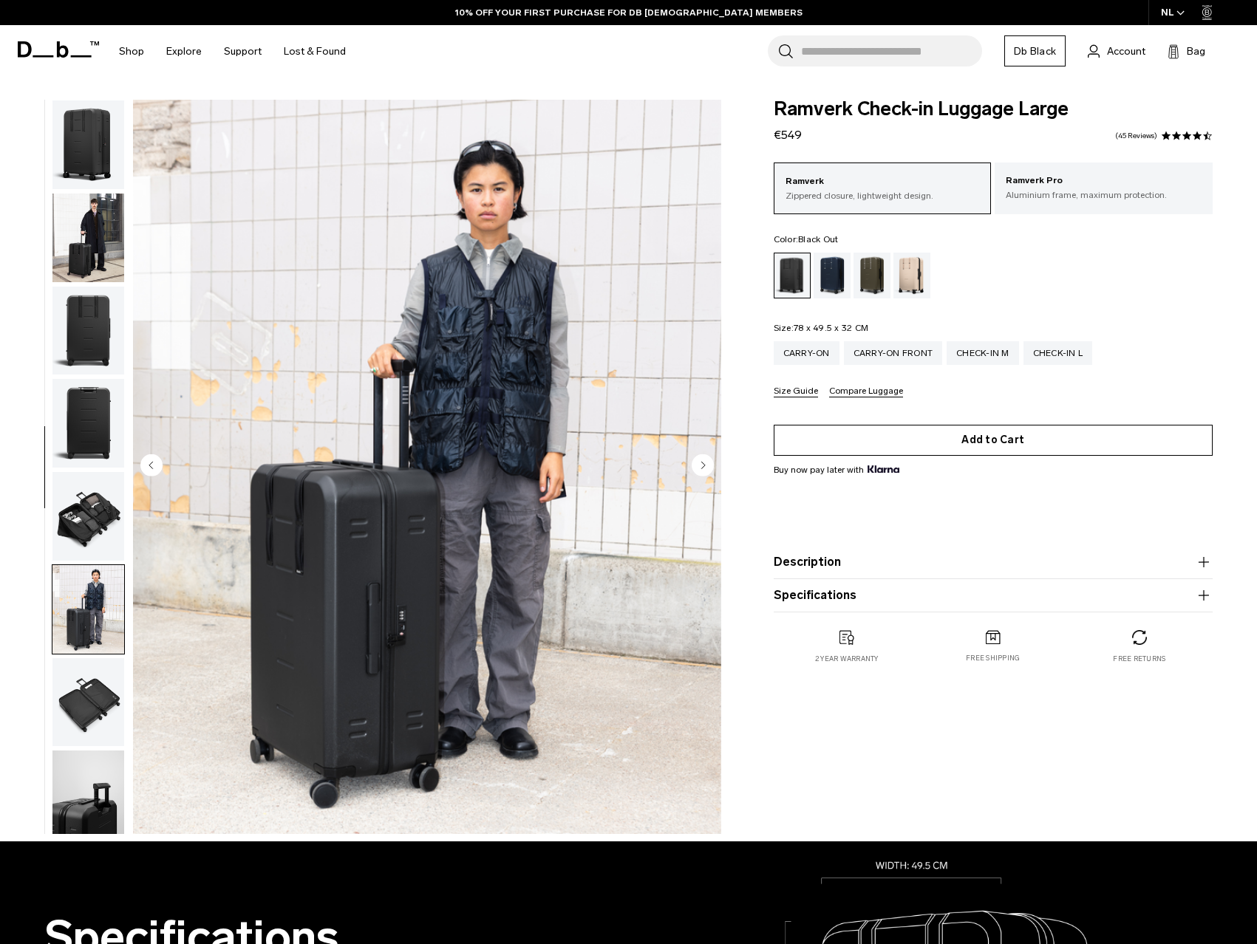
click at [984, 441] on button "Add to Cart" at bounding box center [993, 440] width 439 height 31
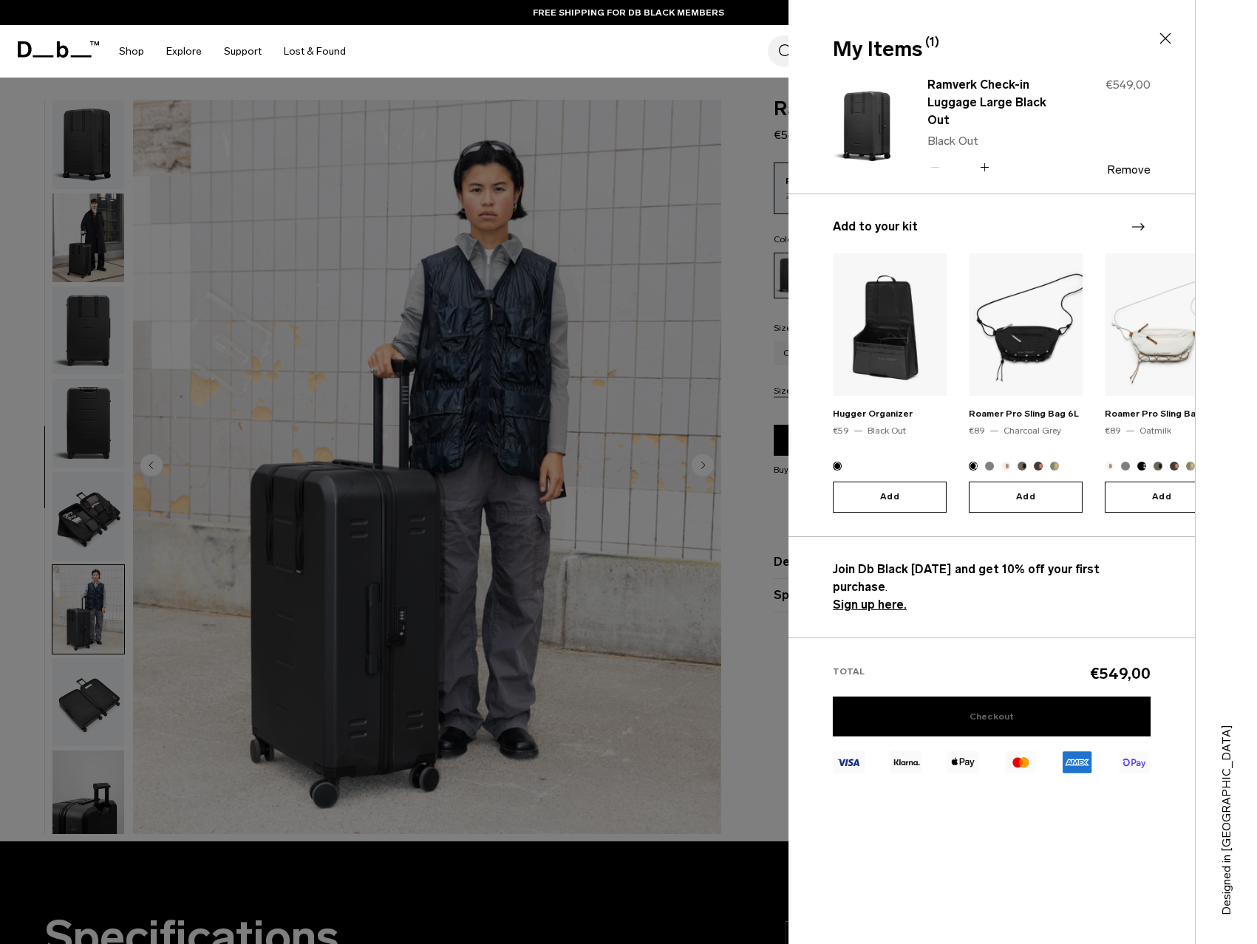
click at [987, 697] on link "Checkout" at bounding box center [992, 717] width 318 height 40
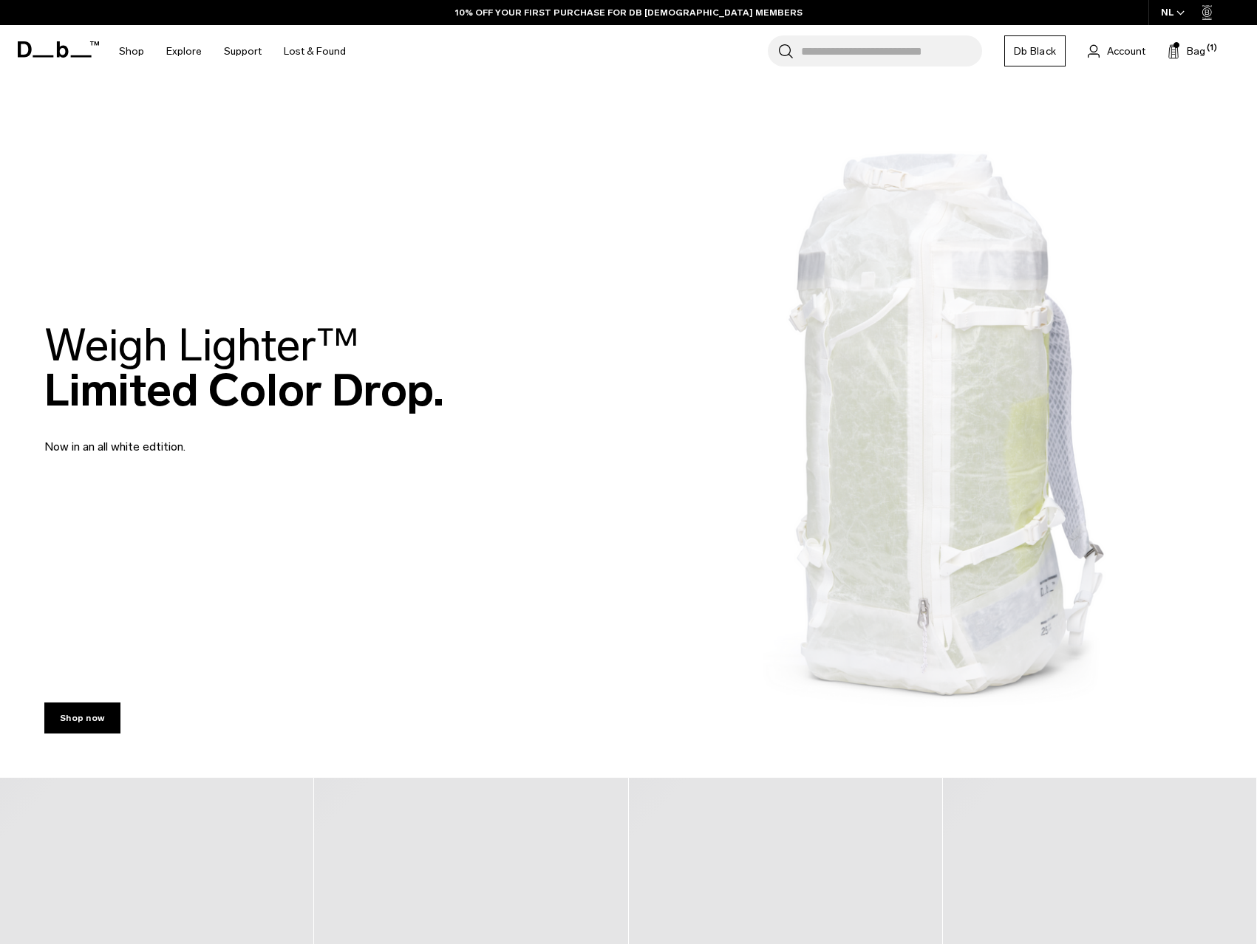
click at [837, 54] on input "Search for Bags, Luggage..." at bounding box center [891, 50] width 181 height 31
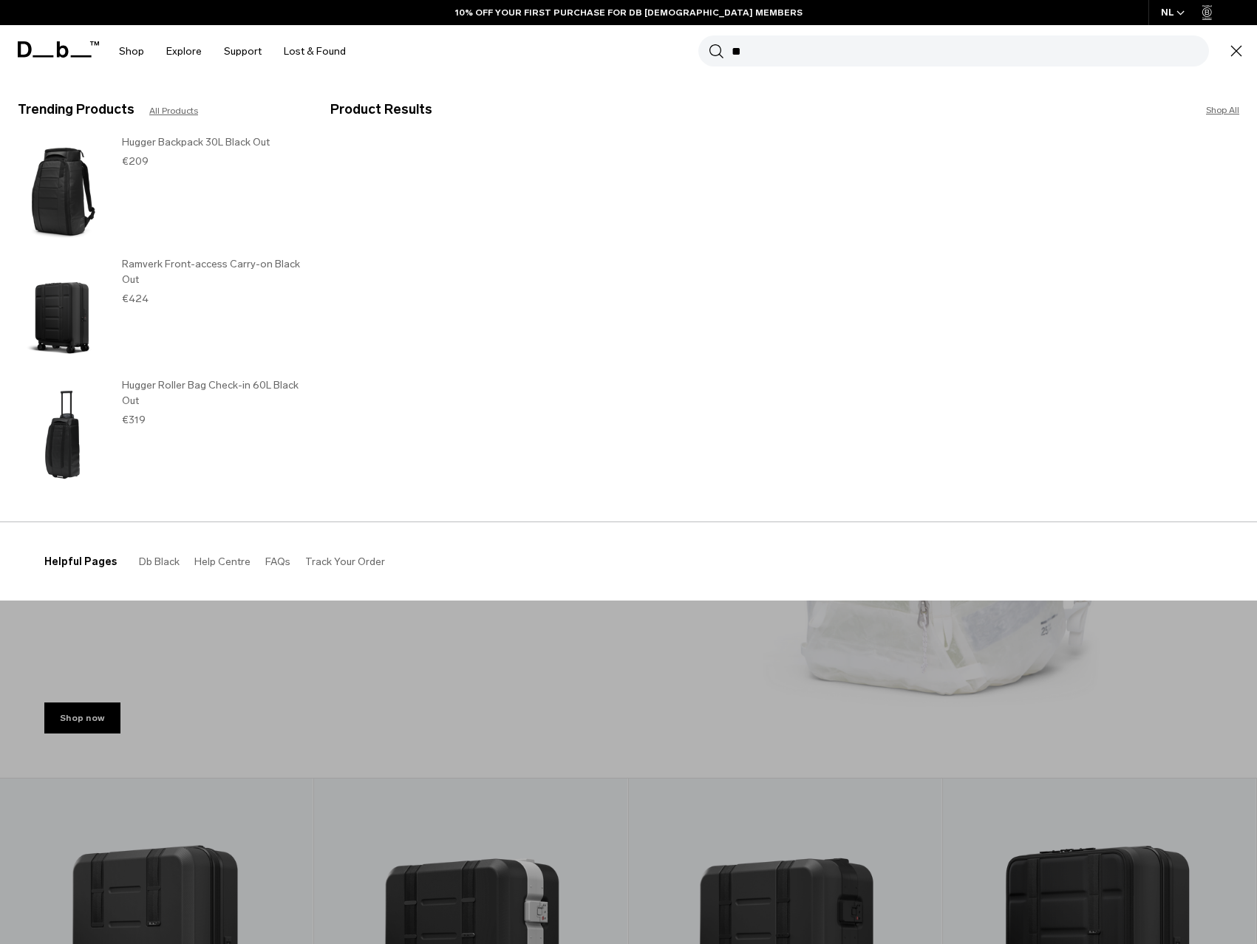
type input "*"
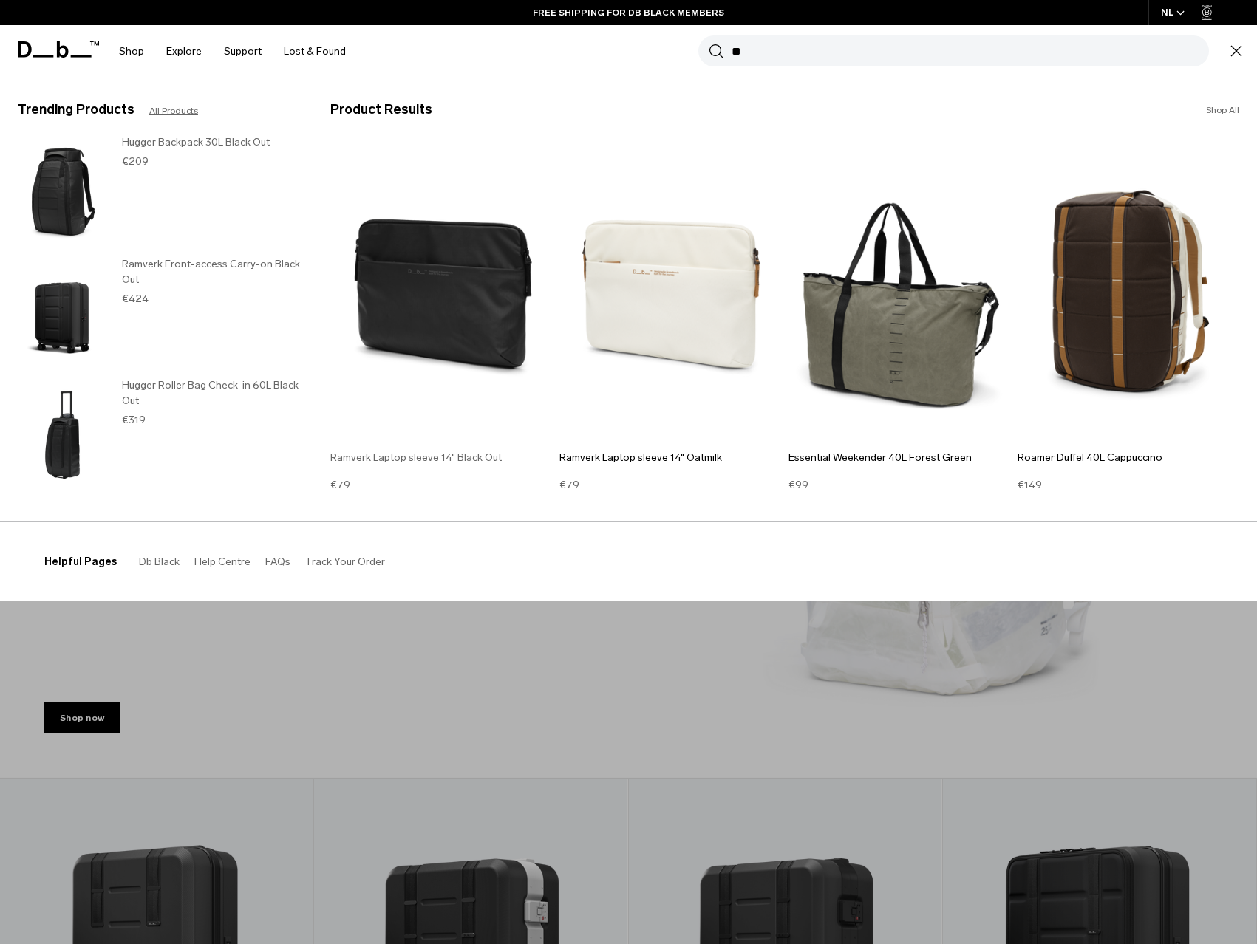
type input "**"
click at [486, 309] on img at bounding box center [441, 292] width 222 height 299
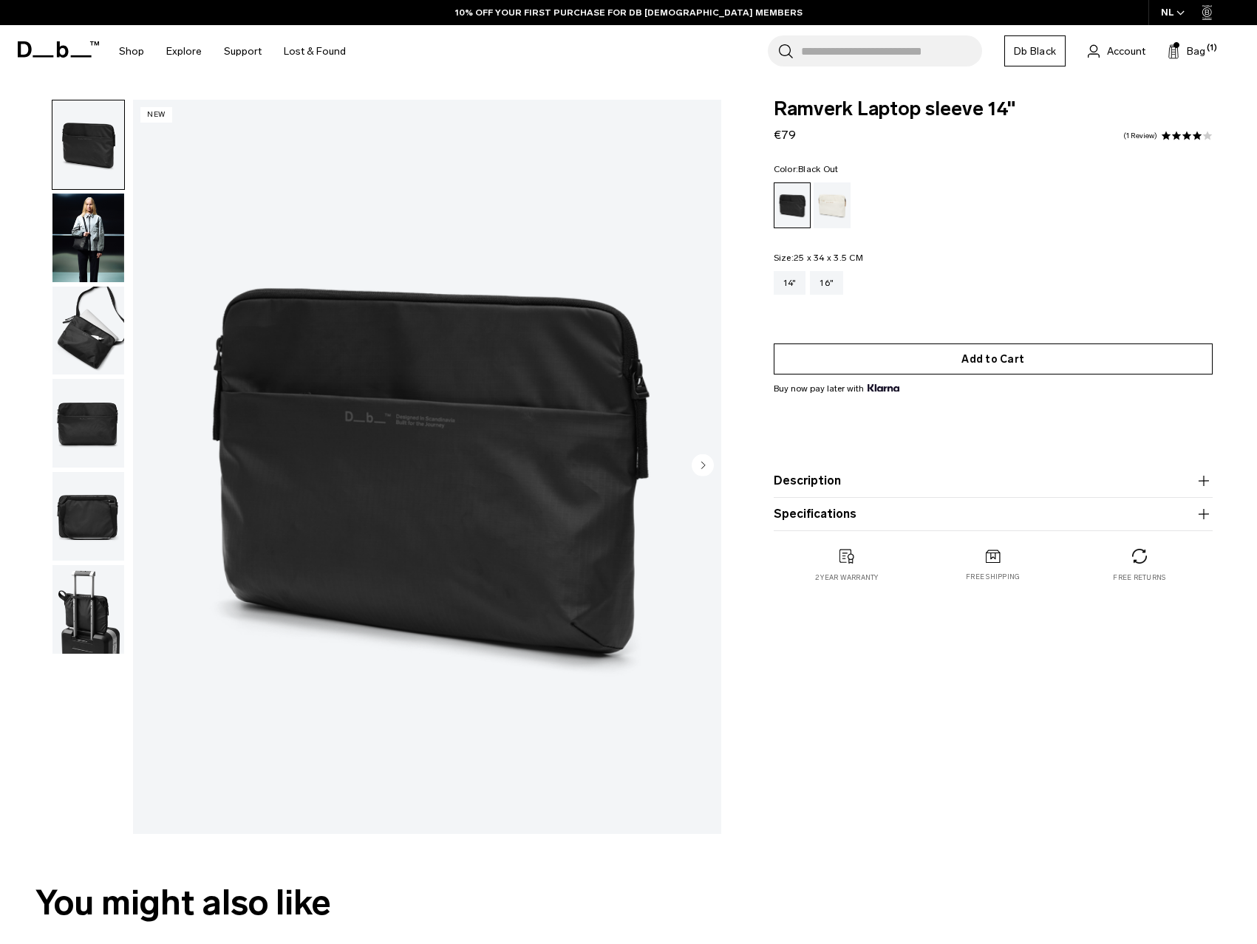
click at [1046, 350] on button "Add to Cart" at bounding box center [993, 359] width 439 height 31
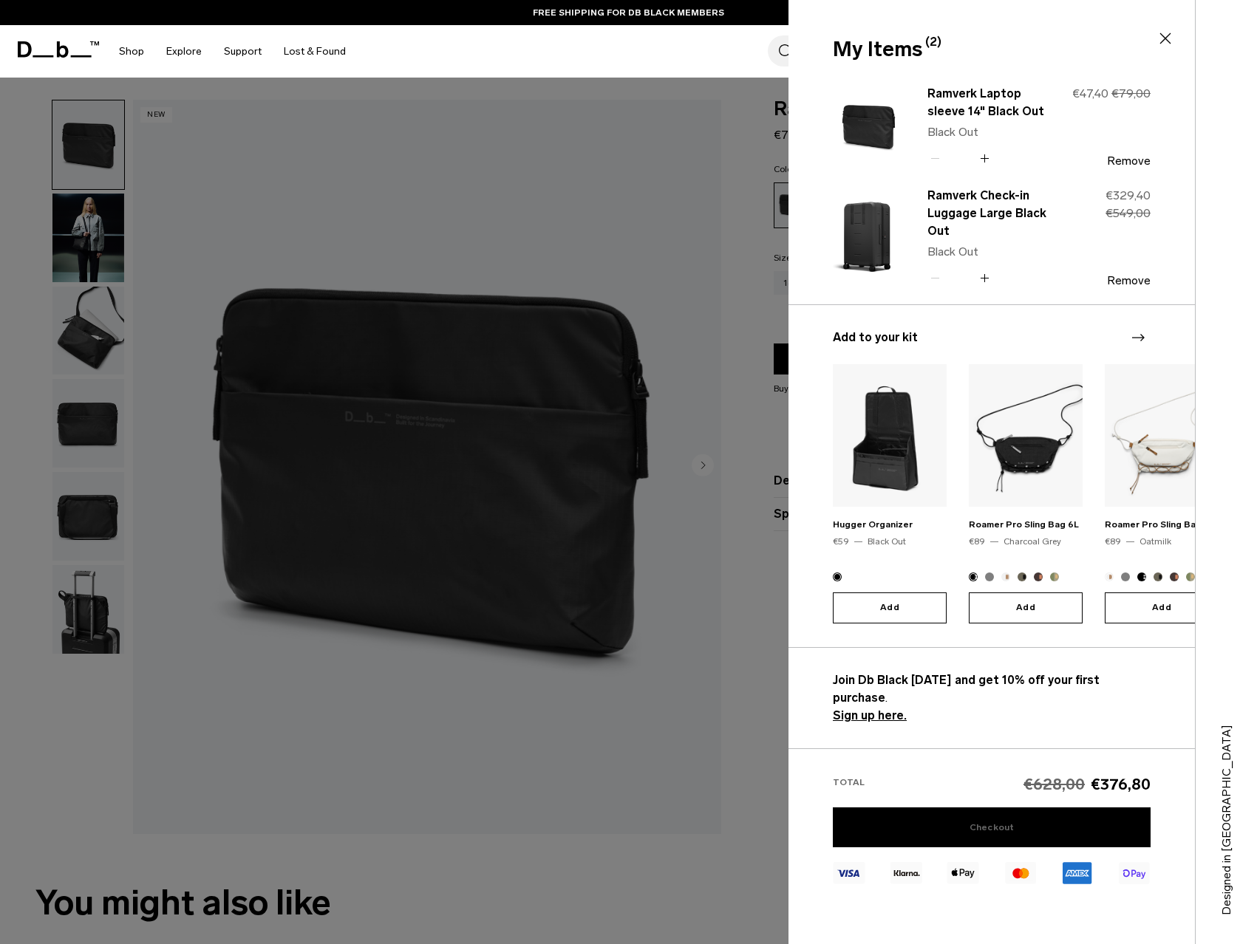
click at [996, 808] on link "Checkout" at bounding box center [992, 828] width 318 height 40
